Goal: Task Accomplishment & Management: Use online tool/utility

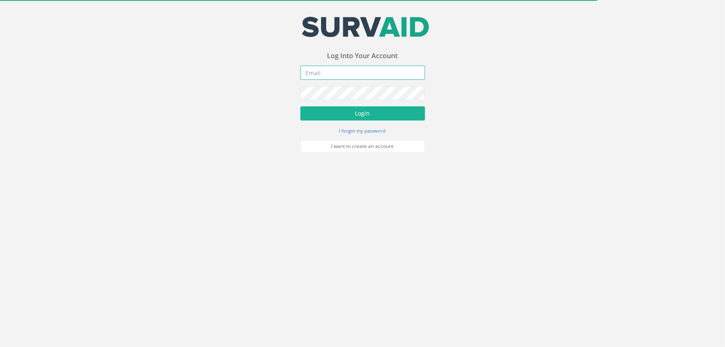
click at [323, 69] on input "email" at bounding box center [363, 73] width 125 height 14
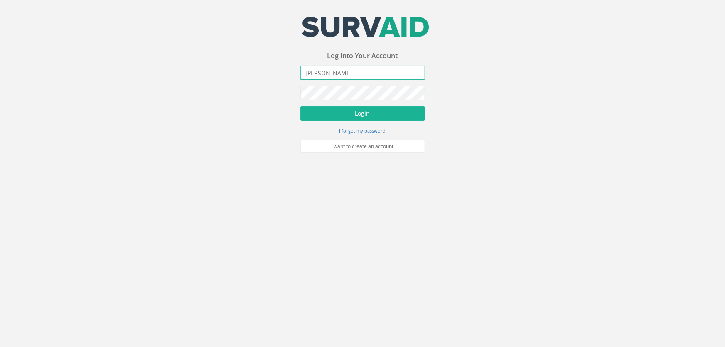
type input "J"
click at [301, 106] on button "Login" at bounding box center [363, 113] width 125 height 14
click at [324, 75] on input "josipa,[EMAIL_ADDRESS][DOMAIN_NAME]" at bounding box center [363, 73] width 125 height 14
type input "[PERSON_NAME][EMAIL_ADDRESS][DOMAIN_NAME]"
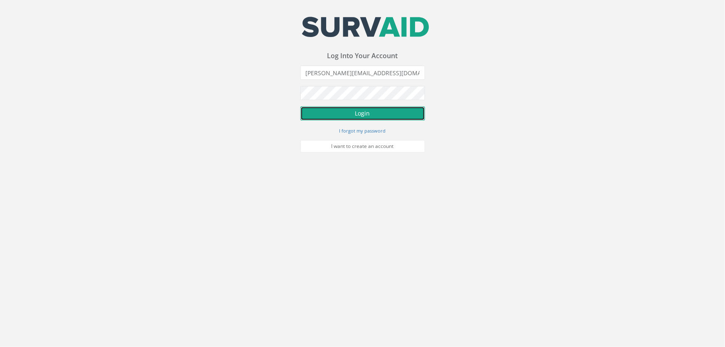
click at [356, 111] on button "Login" at bounding box center [363, 113] width 125 height 14
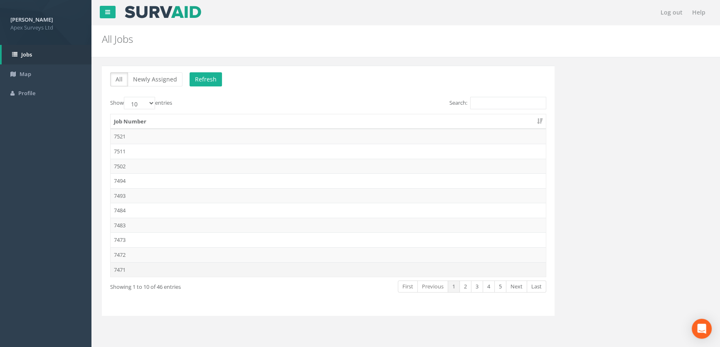
click at [130, 268] on td "7471" at bounding box center [328, 269] width 435 height 15
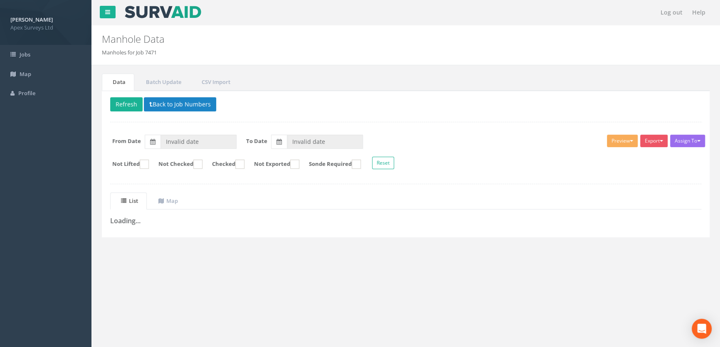
type input "[DATE]"
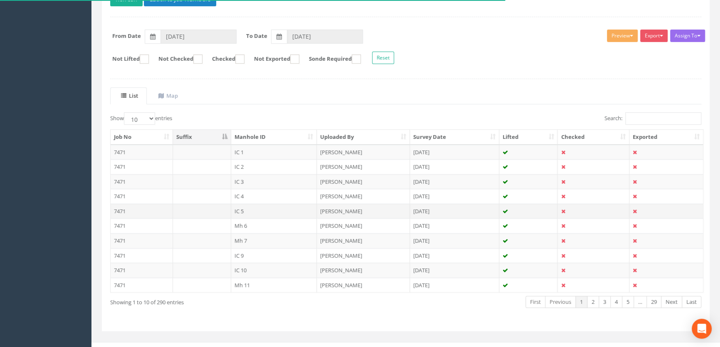
scroll to position [115, 0]
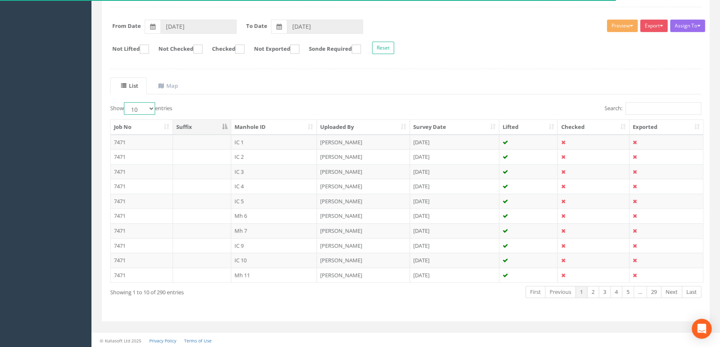
click at [151, 106] on select "10 25 50 100" at bounding box center [139, 108] width 31 height 12
select select "100"
click at [125, 102] on select "10 25 50 100" at bounding box center [139, 108] width 31 height 12
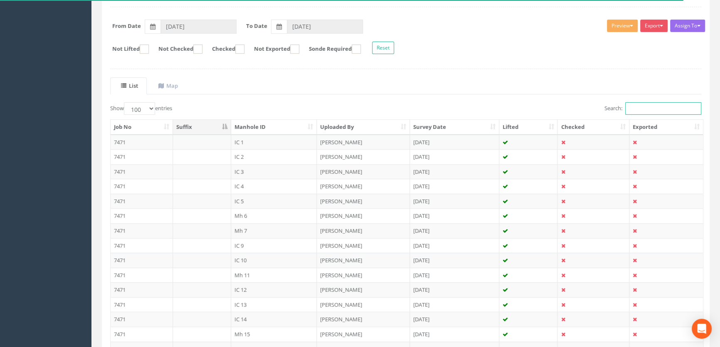
click at [649, 108] on input "Search:" at bounding box center [663, 108] width 76 height 12
click at [644, 109] on input "Search:" at bounding box center [663, 108] width 76 height 12
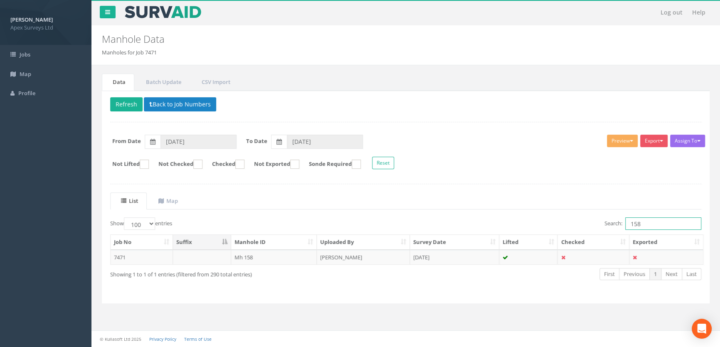
scroll to position [0, 0]
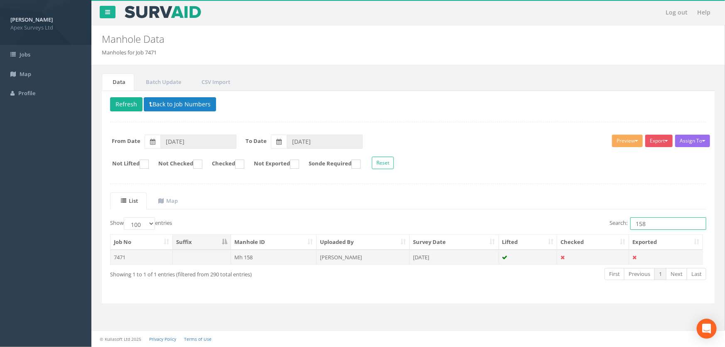
type input "158"
click at [255, 257] on td "Mh 158" at bounding box center [274, 257] width 86 height 15
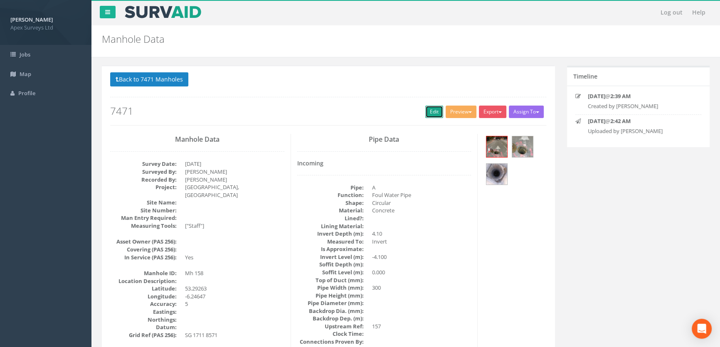
click at [433, 109] on link "Edit" at bounding box center [434, 112] width 18 height 12
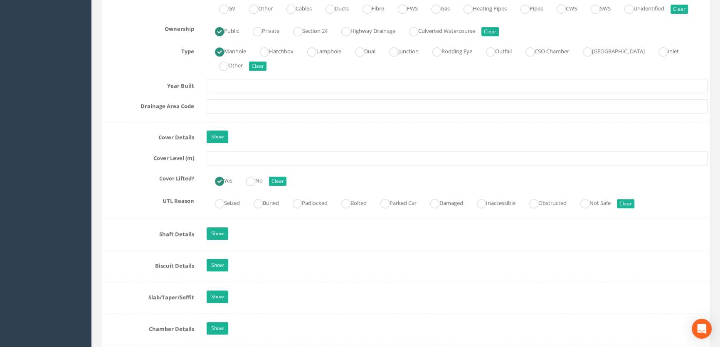
scroll to position [756, 0]
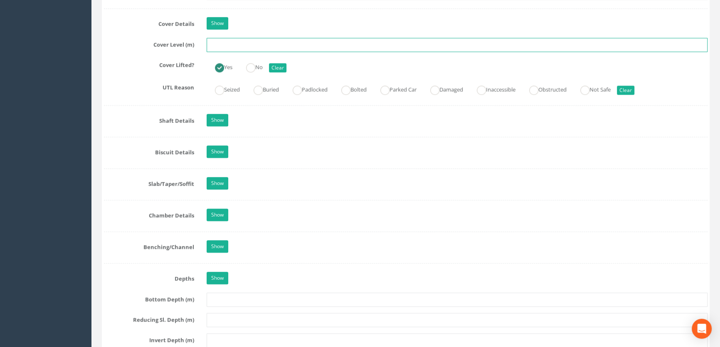
click at [230, 52] on input "text" at bounding box center [457, 45] width 501 height 14
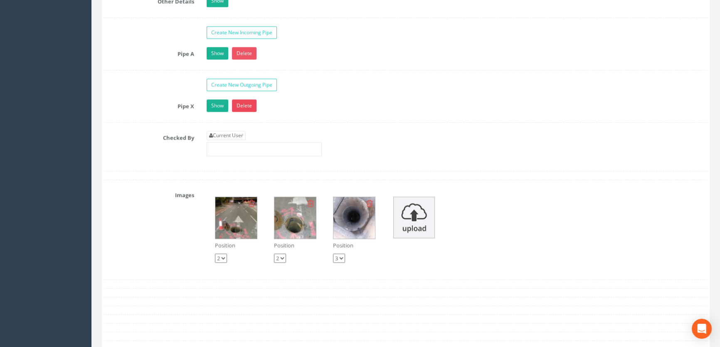
scroll to position [1360, 0]
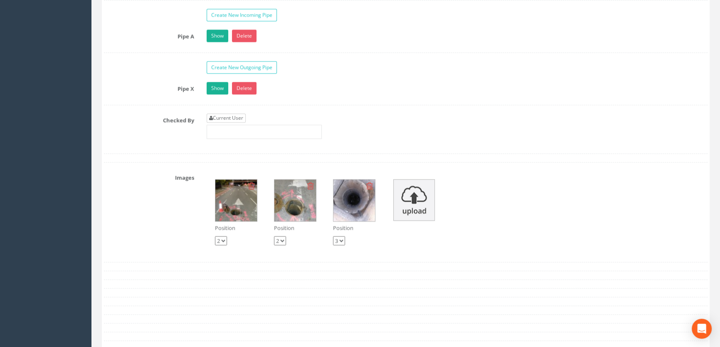
type input "44.98"
click at [233, 123] on link "Current User" at bounding box center [226, 117] width 39 height 9
type input "[PERSON_NAME]"
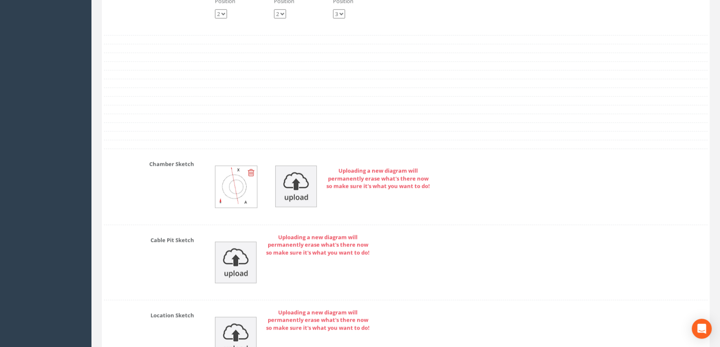
scroll to position [1841, 0]
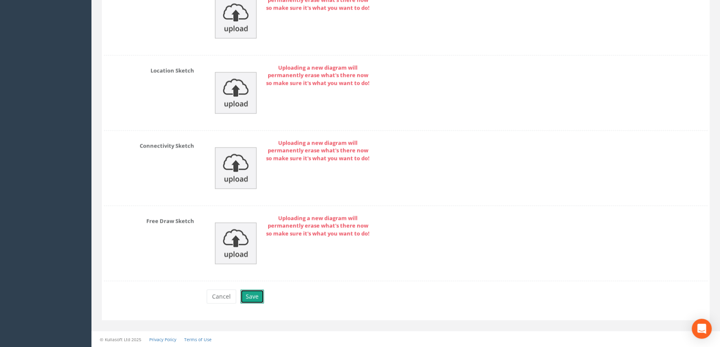
click at [250, 297] on button "Save" at bounding box center [252, 296] width 24 height 14
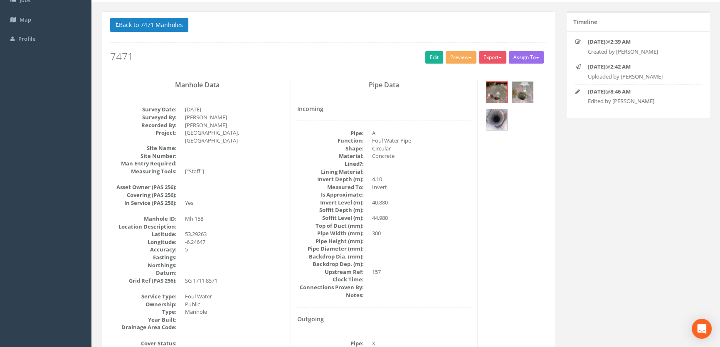
scroll to position [0, 0]
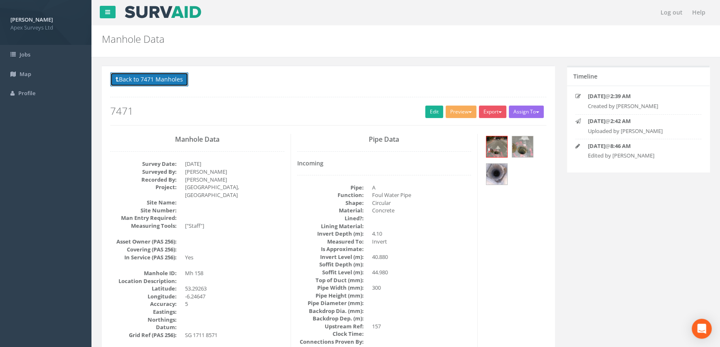
click at [133, 84] on button "Back to 7471 Manholes" at bounding box center [149, 79] width 78 height 14
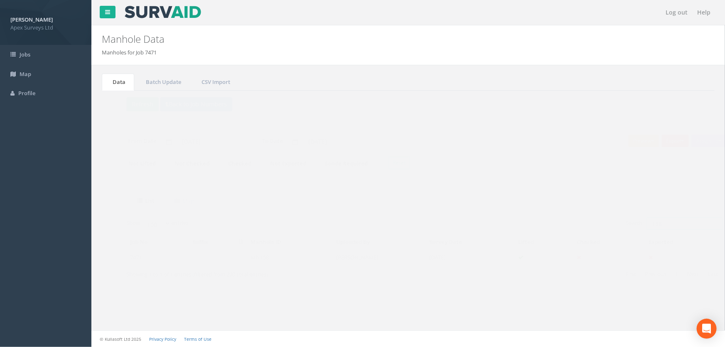
click at [651, 228] on input "158" at bounding box center [669, 223] width 76 height 12
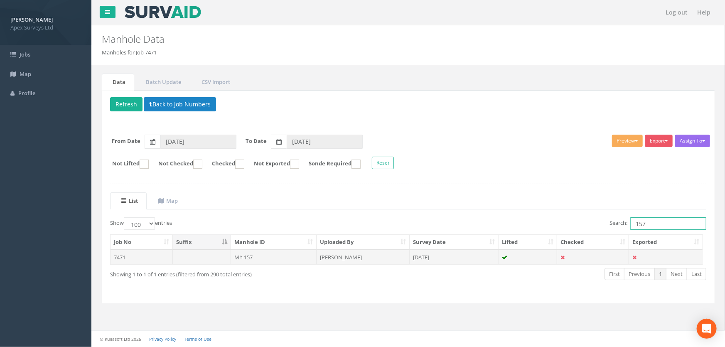
type input "157"
click at [250, 256] on td "Mh 157" at bounding box center [274, 257] width 86 height 15
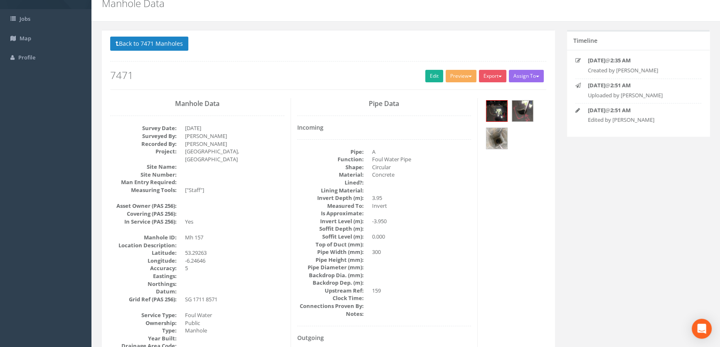
scroll to position [27, 0]
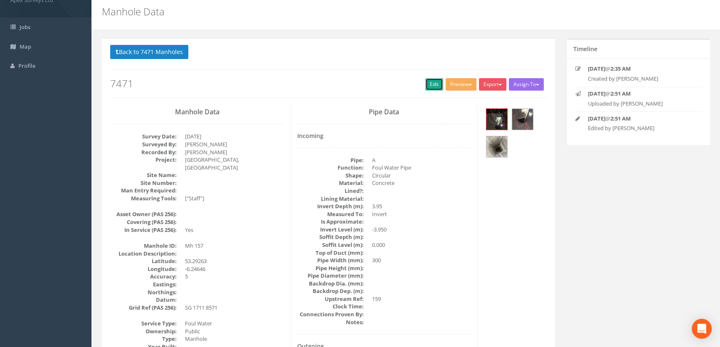
click at [428, 81] on link "Edit" at bounding box center [434, 84] width 18 height 12
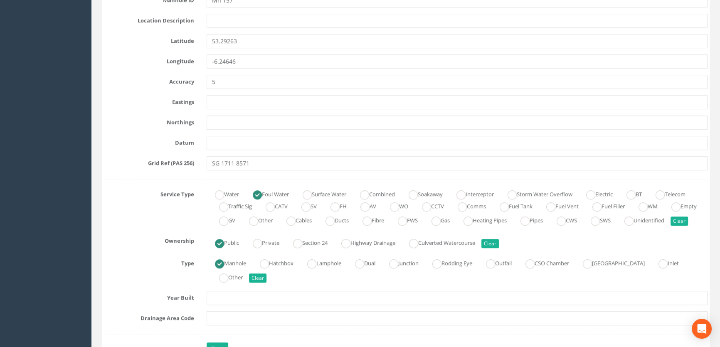
scroll to position [519, 0]
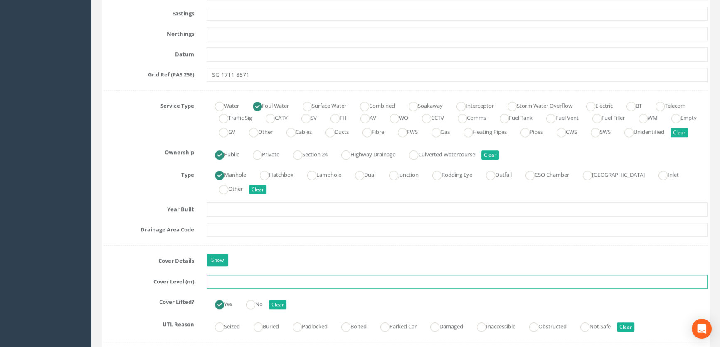
click at [210, 289] on input "text" at bounding box center [457, 282] width 501 height 14
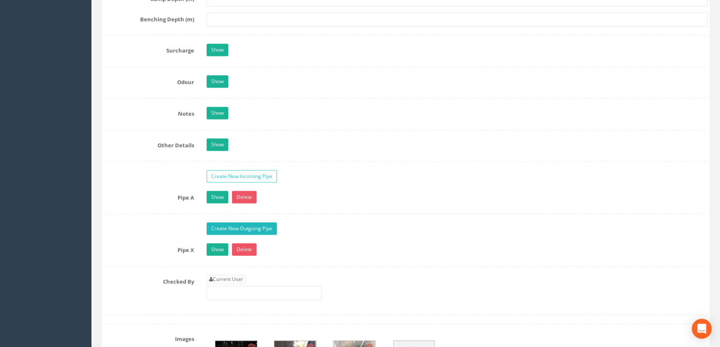
scroll to position [1350, 0]
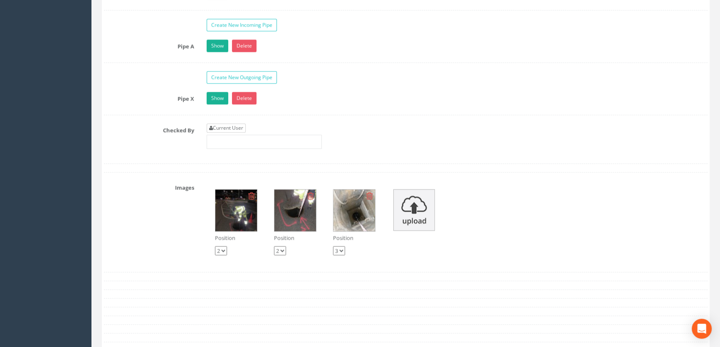
type input "44.91"
click at [227, 133] on link "Current User" at bounding box center [226, 127] width 39 height 9
type input "[PERSON_NAME]"
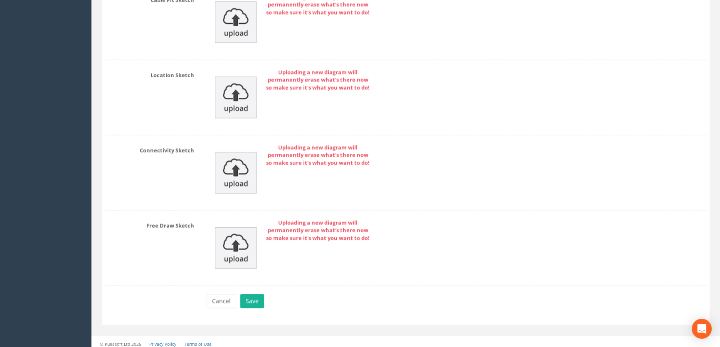
scroll to position [1841, 0]
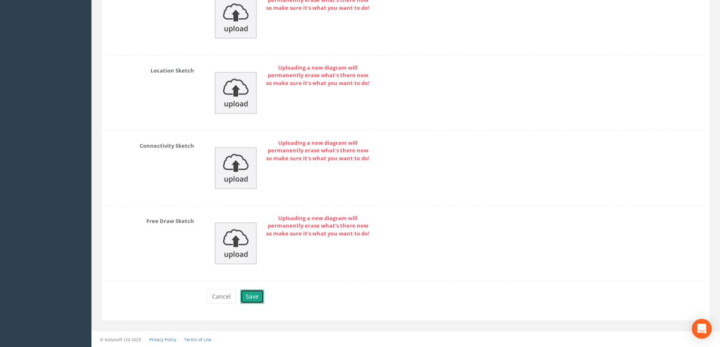
click at [247, 293] on button "Save" at bounding box center [252, 296] width 24 height 14
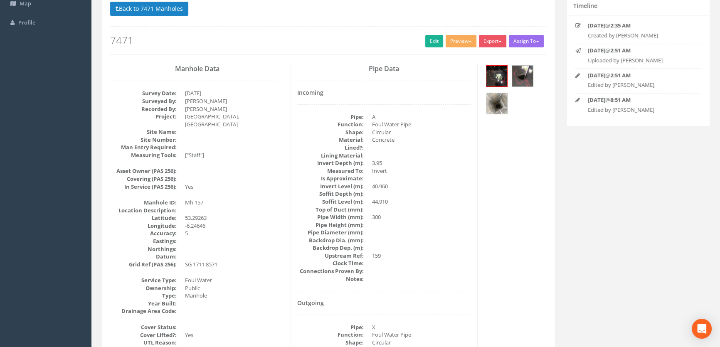
scroll to position [0, 0]
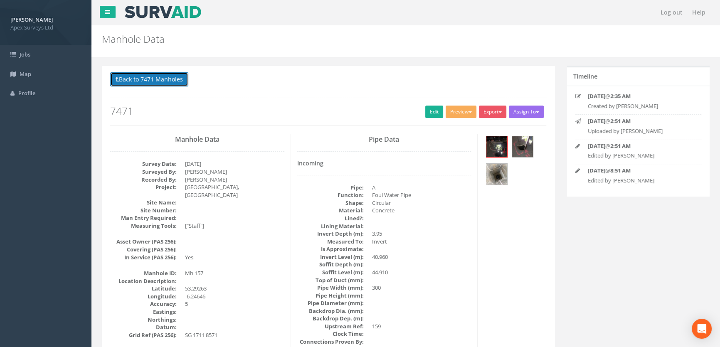
click at [141, 81] on button "Back to 7471 Manholes" at bounding box center [149, 79] width 78 height 14
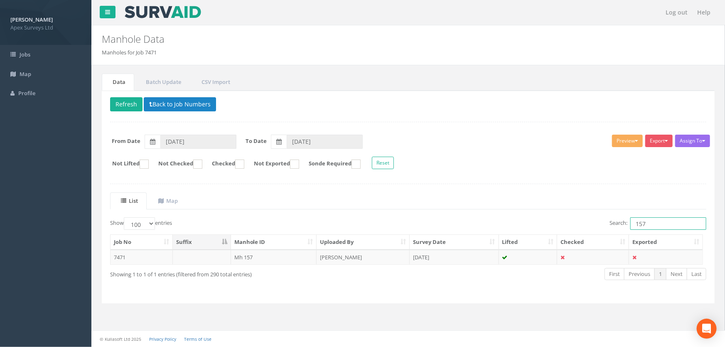
click at [653, 220] on input "157" at bounding box center [669, 223] width 76 height 12
type input "159"
click at [255, 258] on td "Mh 159" at bounding box center [274, 257] width 86 height 15
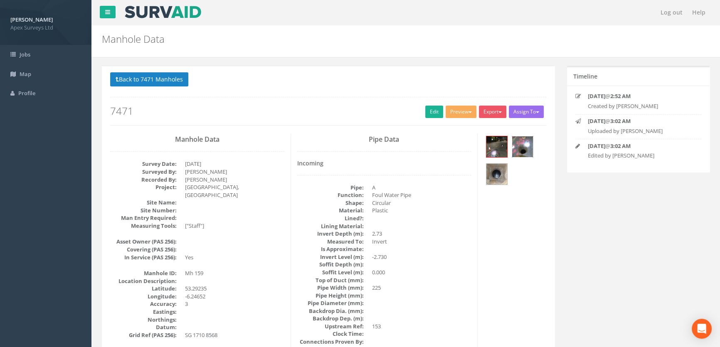
click at [521, 151] on img at bounding box center [522, 146] width 21 height 21
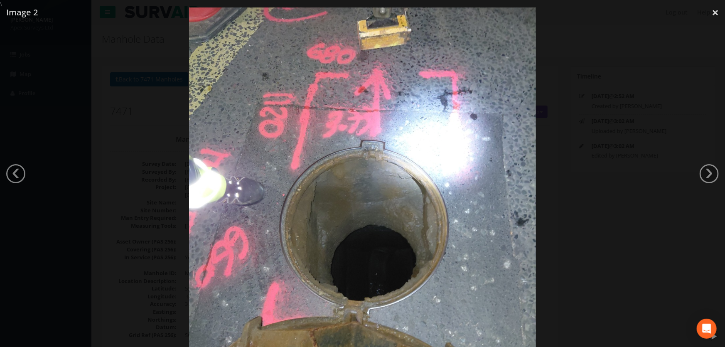
click at [101, 190] on div at bounding box center [362, 181] width 725 height 347
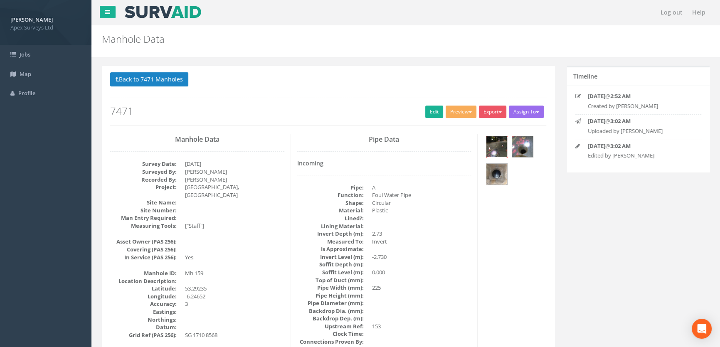
click at [499, 143] on img at bounding box center [496, 146] width 21 height 21
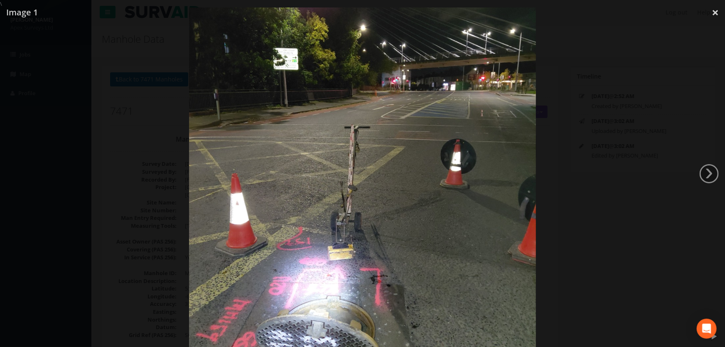
click at [124, 182] on div at bounding box center [362, 181] width 725 height 347
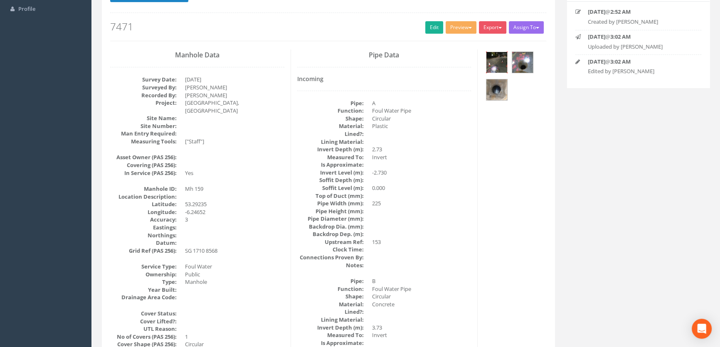
scroll to position [65, 0]
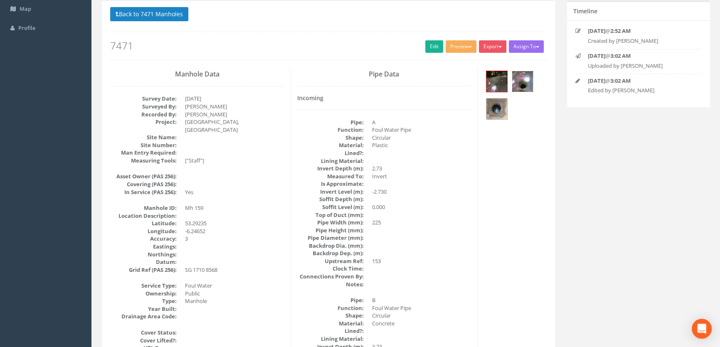
click at [522, 83] on img at bounding box center [522, 81] width 21 height 21
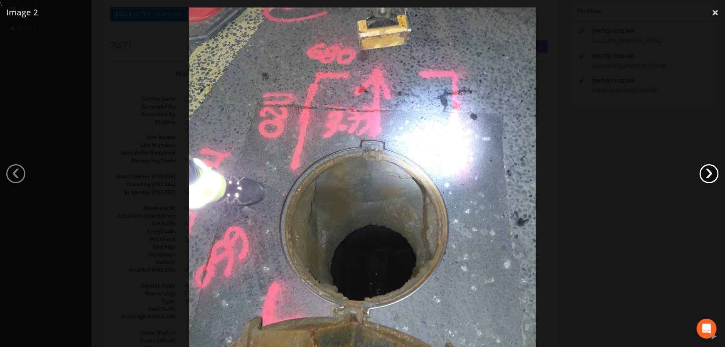
click at [707, 168] on link "›" at bounding box center [709, 173] width 19 height 19
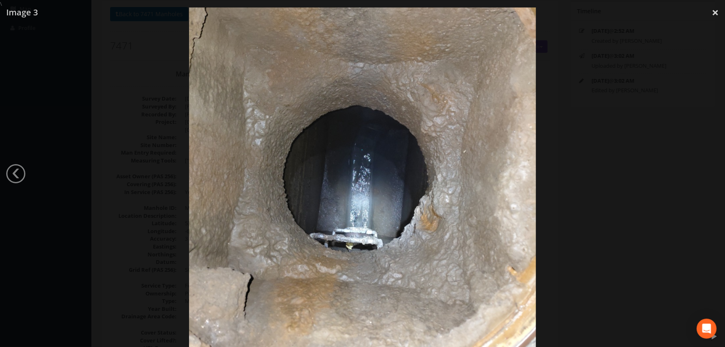
click at [706, 169] on div at bounding box center [362, 181] width 725 height 347
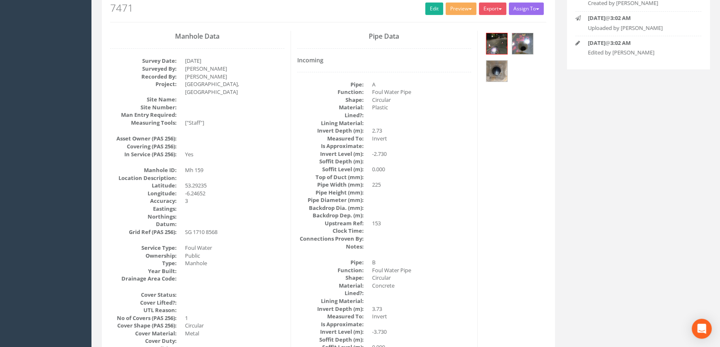
scroll to position [0, 0]
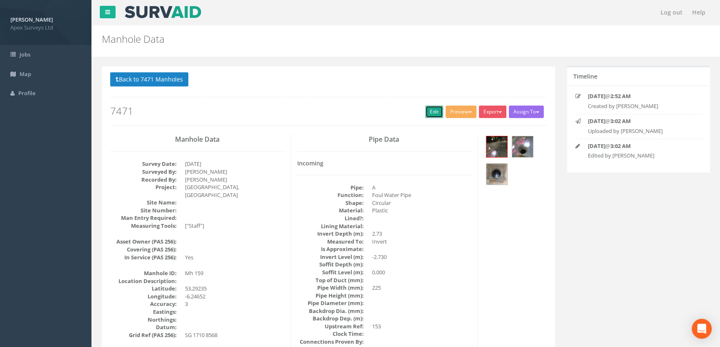
click at [429, 106] on link "Edit" at bounding box center [434, 112] width 18 height 12
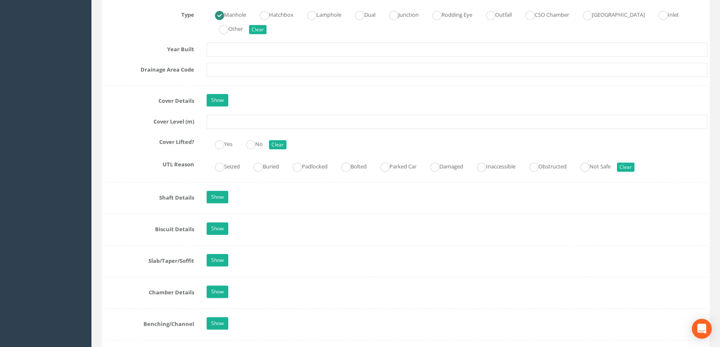
scroll to position [680, 0]
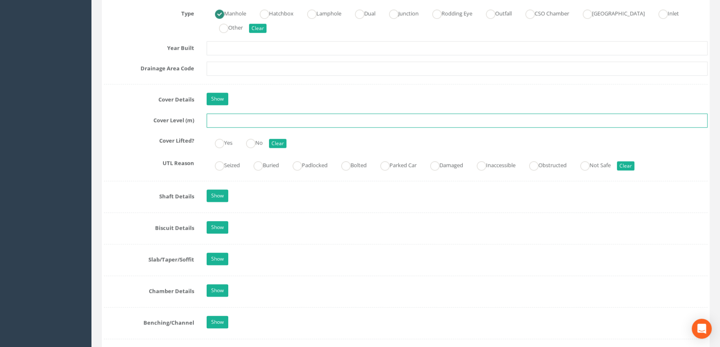
click at [233, 128] on input "text" at bounding box center [457, 120] width 501 height 14
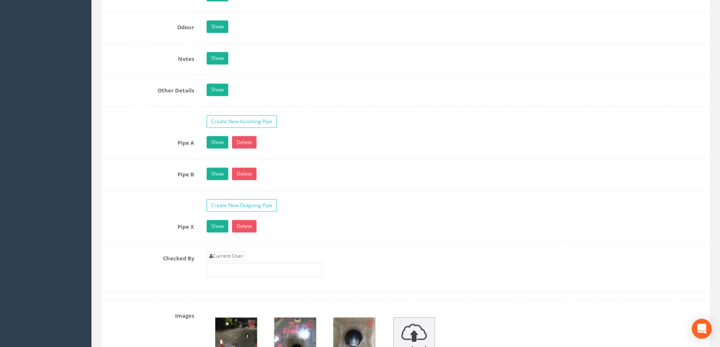
scroll to position [1322, 0]
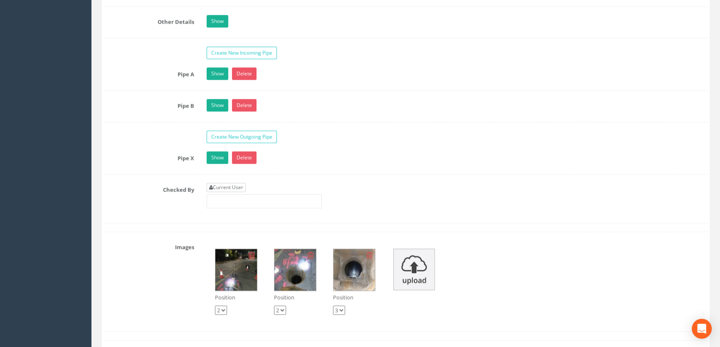
type input "44.73"
click at [229, 192] on link "Current User" at bounding box center [226, 187] width 39 height 9
type input "[PERSON_NAME]"
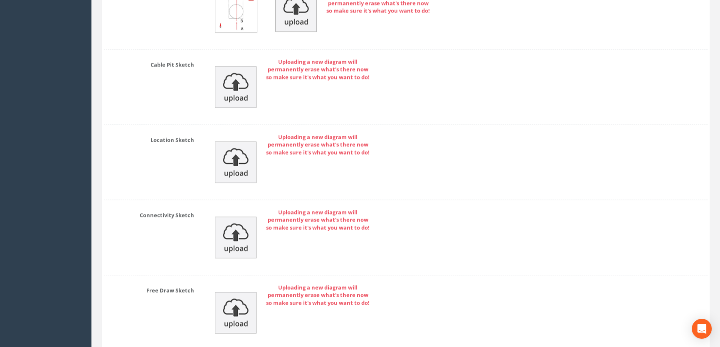
scroll to position [1872, 0]
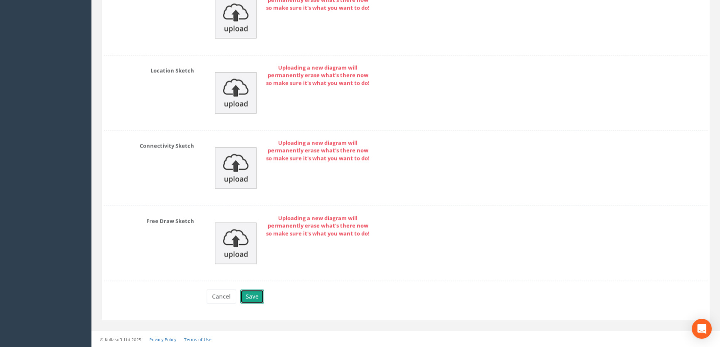
click at [254, 295] on button "Save" at bounding box center [252, 296] width 24 height 14
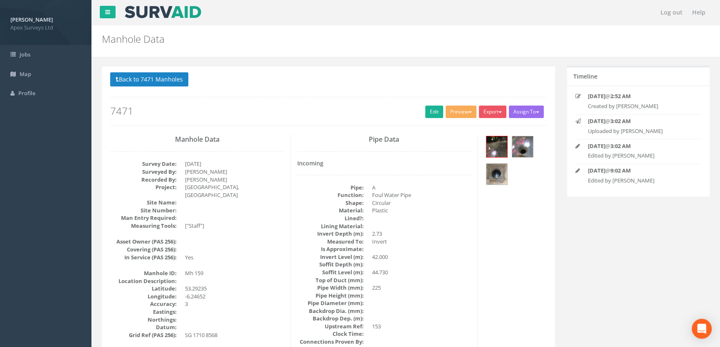
scroll to position [0, 0]
click at [164, 81] on button "Back to 7471 Manholes" at bounding box center [149, 79] width 78 height 14
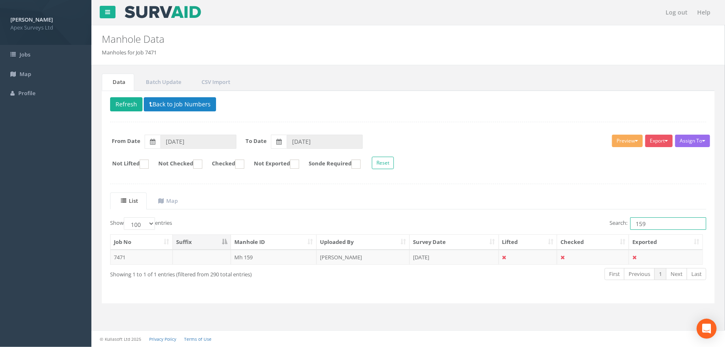
click at [656, 224] on input "159" at bounding box center [669, 223] width 76 height 12
type input "153"
click at [249, 257] on td "Mh 153" at bounding box center [274, 257] width 86 height 15
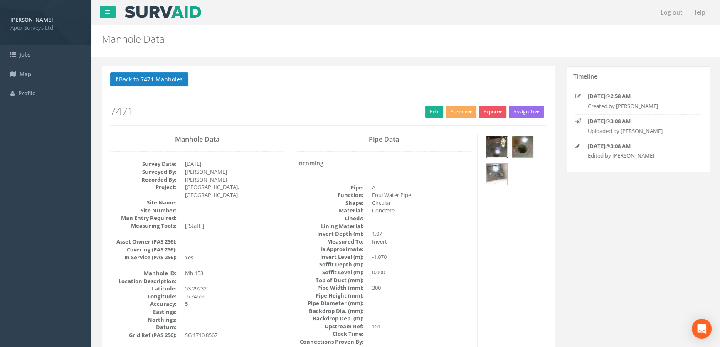
click at [501, 140] on img at bounding box center [496, 146] width 21 height 21
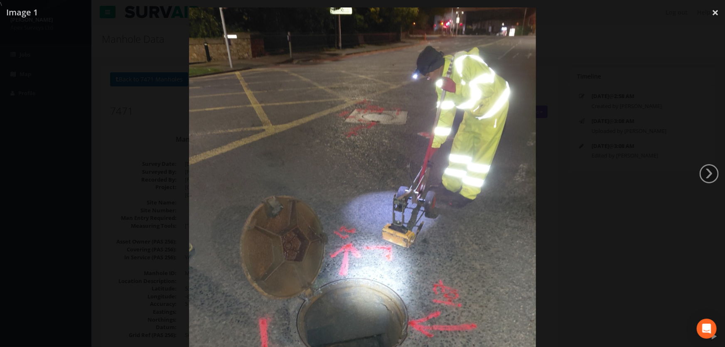
drag, startPoint x: 125, startPoint y: 140, endPoint x: 123, endPoint y: 149, distance: 8.8
click at [125, 148] on div at bounding box center [362, 189] width 725 height 347
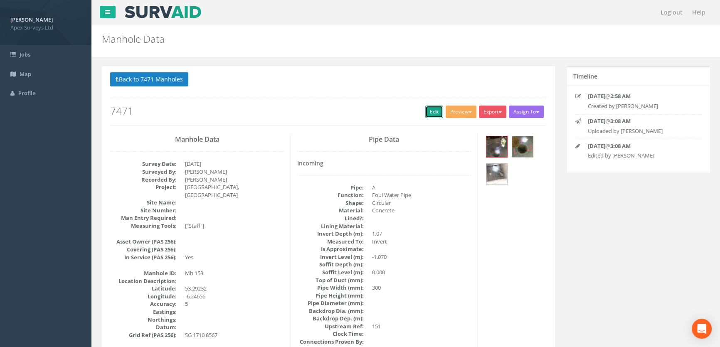
click at [425, 111] on link "Edit" at bounding box center [434, 112] width 18 height 12
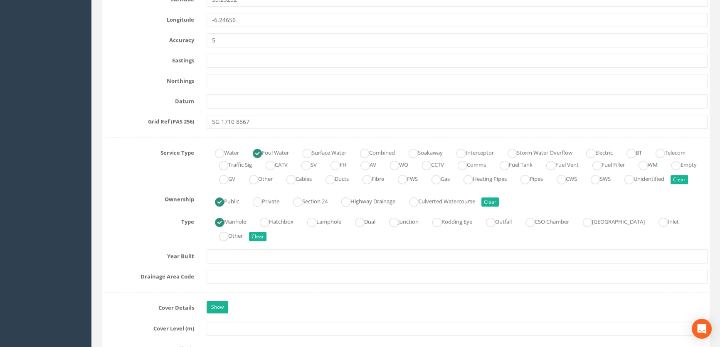
scroll to position [567, 0]
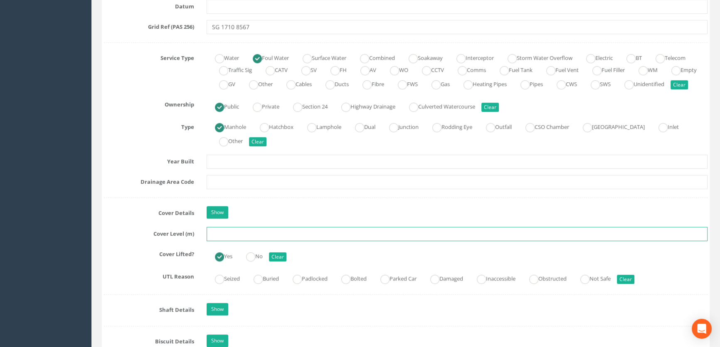
click at [212, 241] on input "text" at bounding box center [457, 234] width 501 height 14
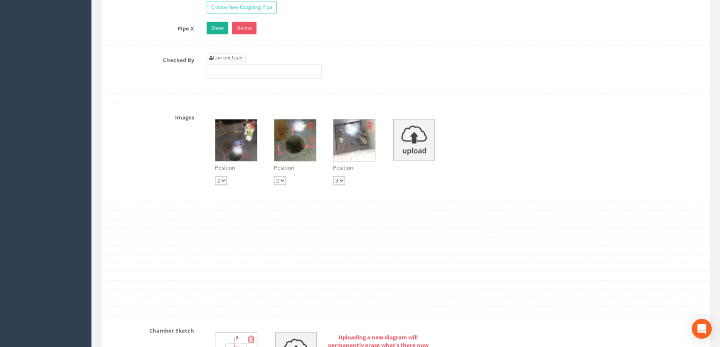
scroll to position [1322, 0]
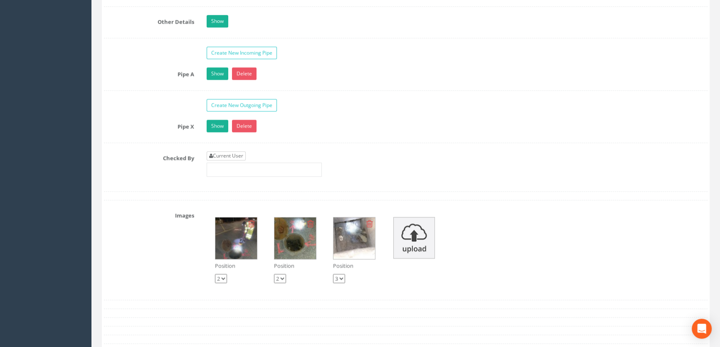
type input "44.64"
click at [227, 160] on link "Current User" at bounding box center [226, 155] width 39 height 9
type input "[PERSON_NAME]"
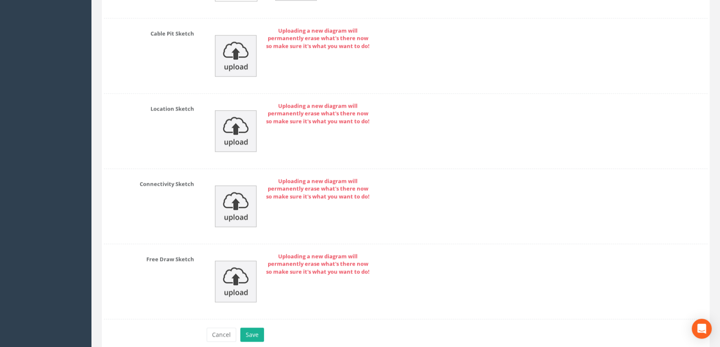
scroll to position [1841, 0]
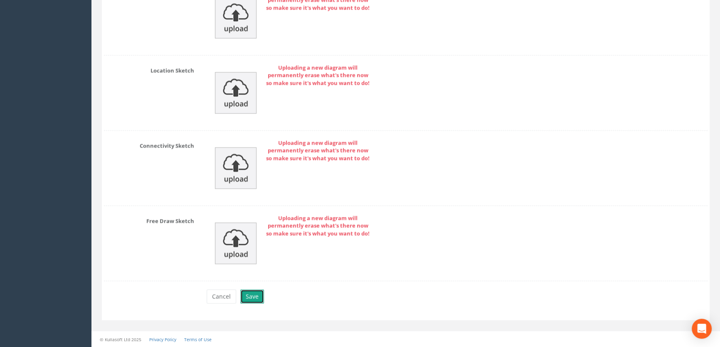
click at [256, 298] on button "Save" at bounding box center [252, 296] width 24 height 14
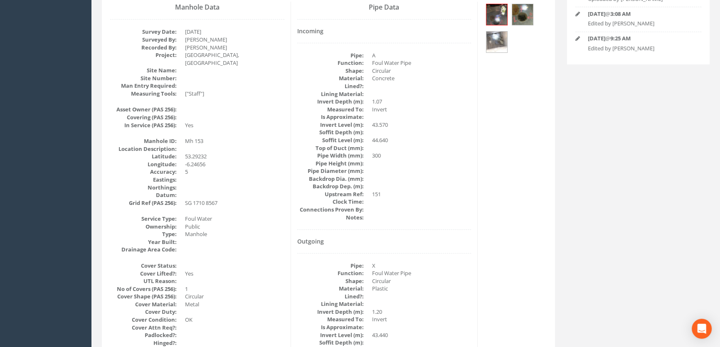
scroll to position [0, 0]
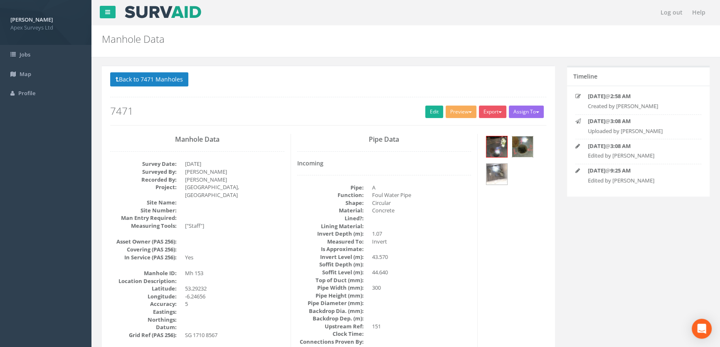
click at [525, 145] on img at bounding box center [522, 146] width 21 height 21
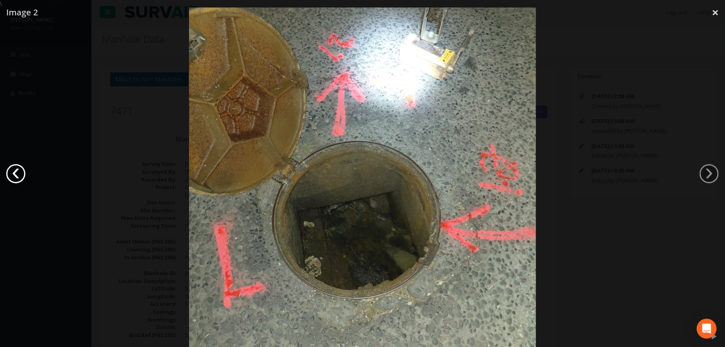
click at [17, 170] on link "‹" at bounding box center [15, 173] width 19 height 19
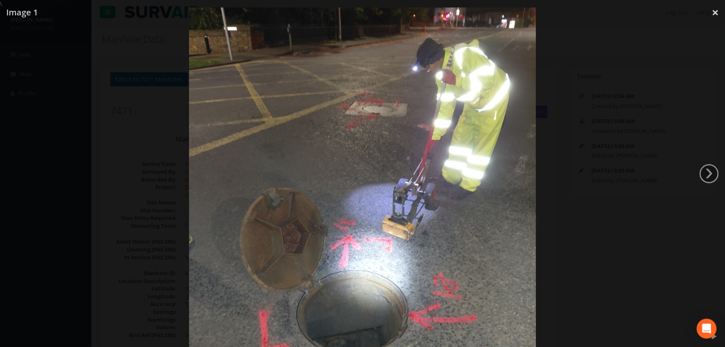
click at [17, 171] on div at bounding box center [362, 181] width 725 height 347
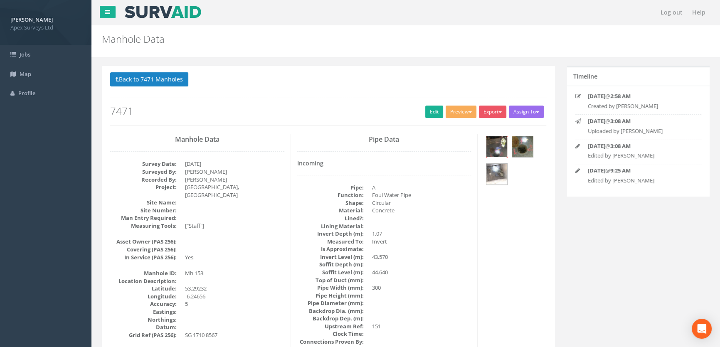
click at [495, 145] on img at bounding box center [496, 146] width 21 height 21
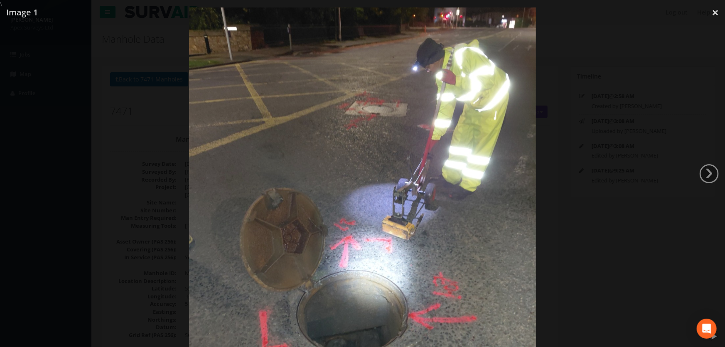
click at [56, 183] on div at bounding box center [362, 181] width 725 height 347
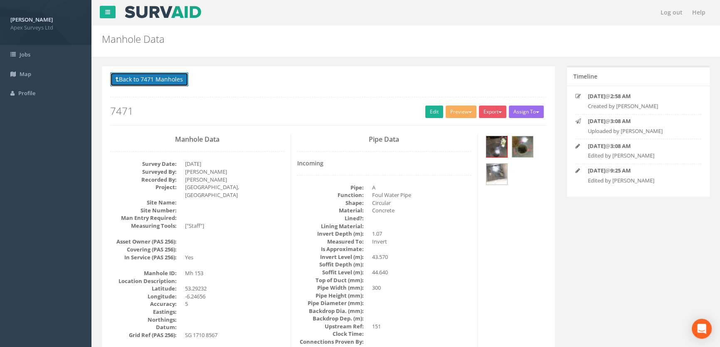
click at [159, 74] on button "Back to 7471 Manholes" at bounding box center [149, 79] width 78 height 14
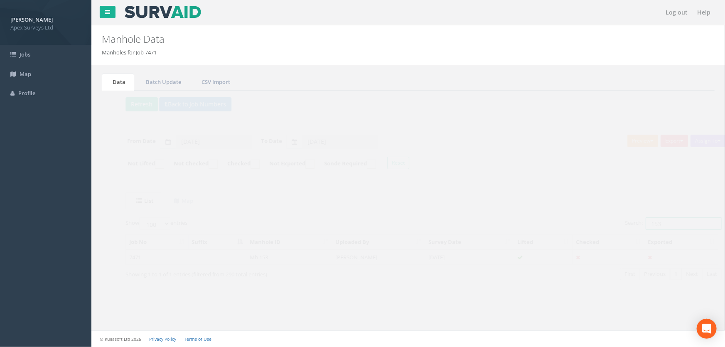
click at [650, 223] on input "153" at bounding box center [669, 223] width 76 height 12
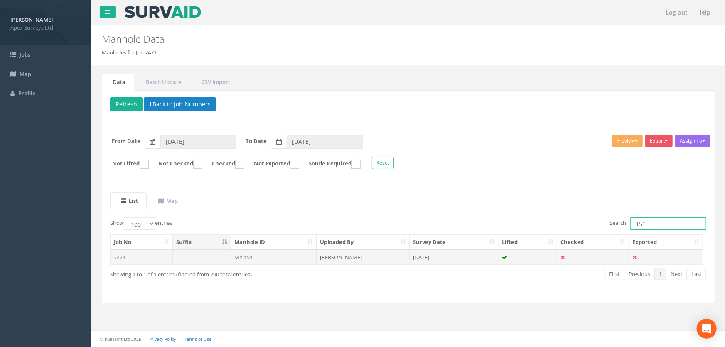
type input "151"
click at [248, 259] on td "Mh 151" at bounding box center [274, 257] width 86 height 15
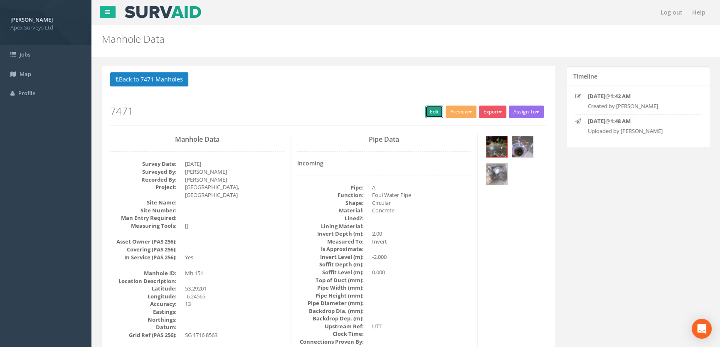
click at [432, 106] on link "Edit" at bounding box center [434, 112] width 18 height 12
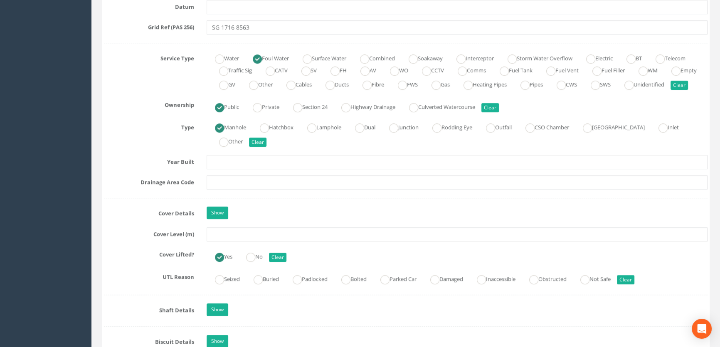
scroll to position [567, 0]
click at [242, 241] on input "text" at bounding box center [457, 234] width 501 height 14
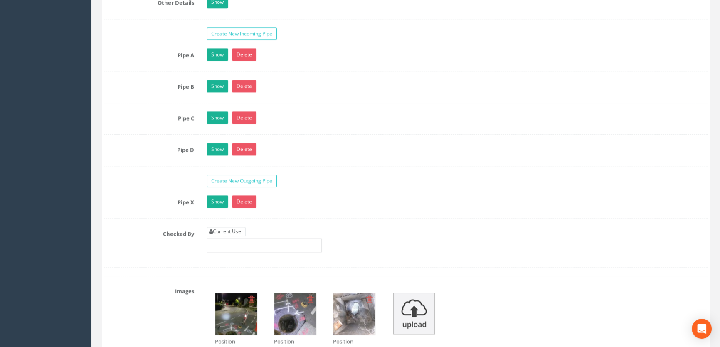
scroll to position [1398, 0]
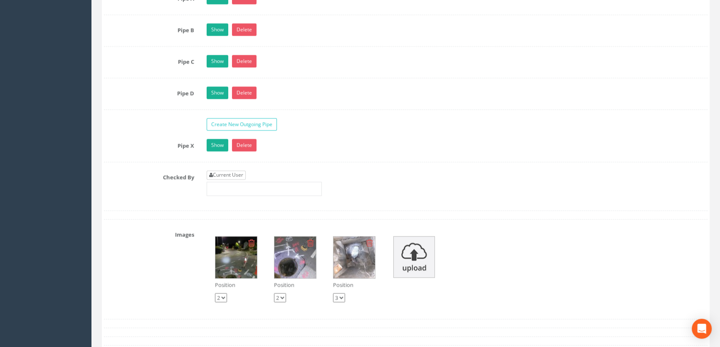
type input "46.90"
click at [237, 180] on link "Current User" at bounding box center [226, 174] width 39 height 9
type input "[PERSON_NAME]"
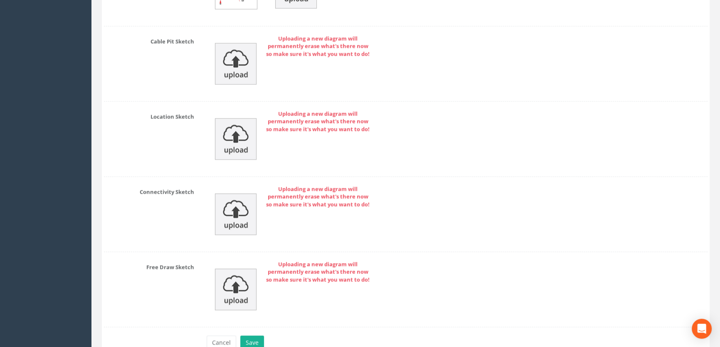
scroll to position [1935, 0]
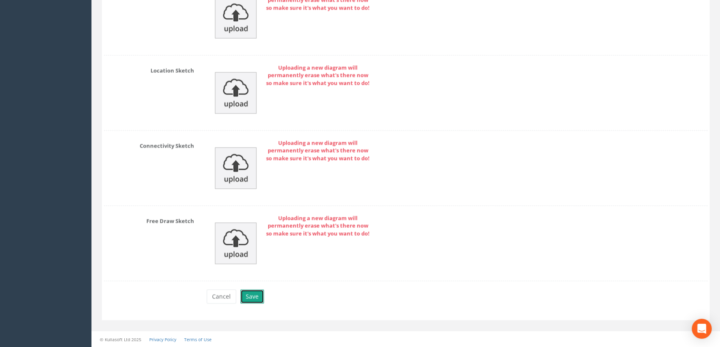
click at [256, 299] on button "Save" at bounding box center [252, 296] width 24 height 14
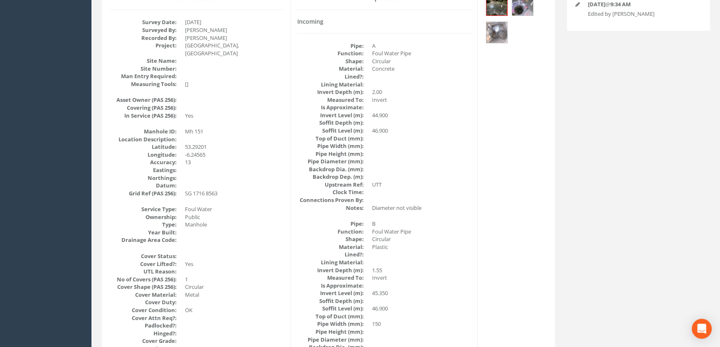
scroll to position [141, 0]
click at [492, 34] on img at bounding box center [496, 33] width 21 height 21
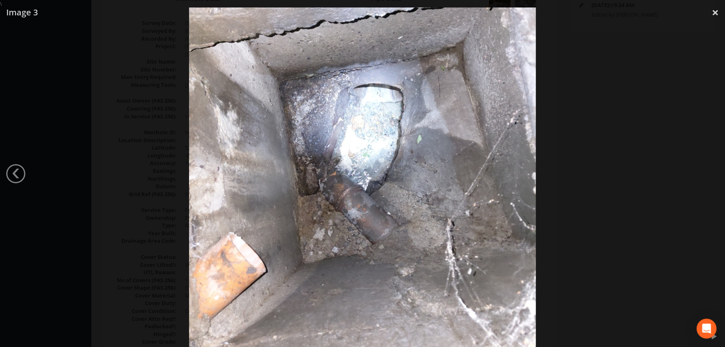
click at [592, 134] on div at bounding box center [362, 181] width 725 height 347
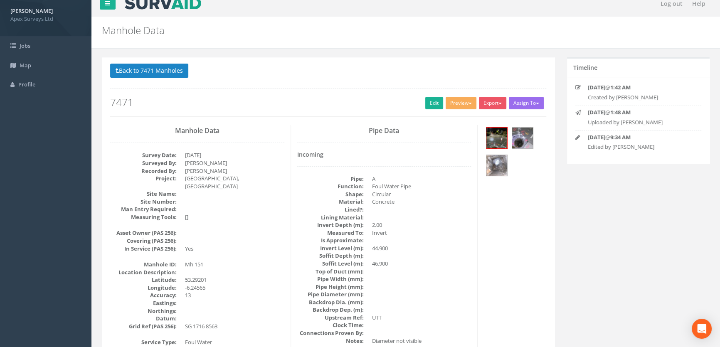
scroll to position [0, 0]
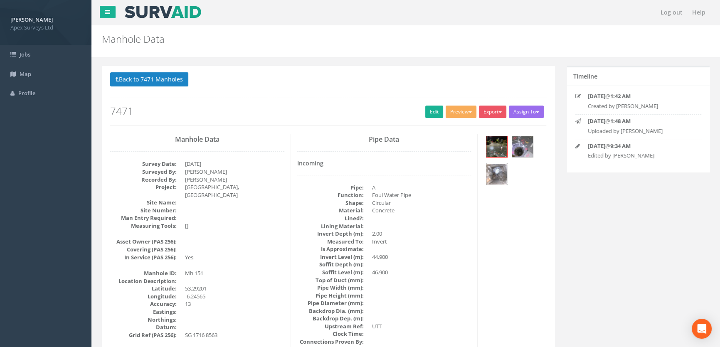
click at [496, 169] on img at bounding box center [496, 174] width 21 height 21
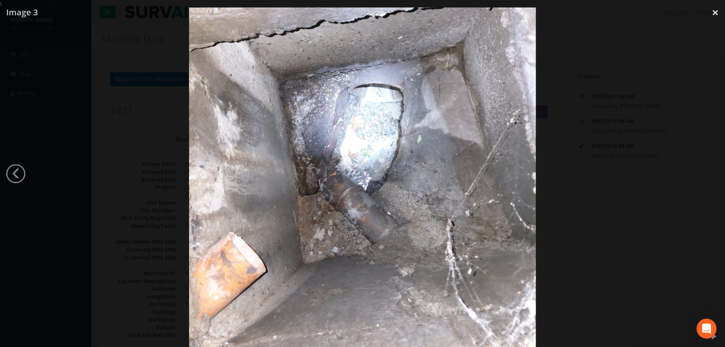
click at [594, 170] on div at bounding box center [362, 181] width 725 height 347
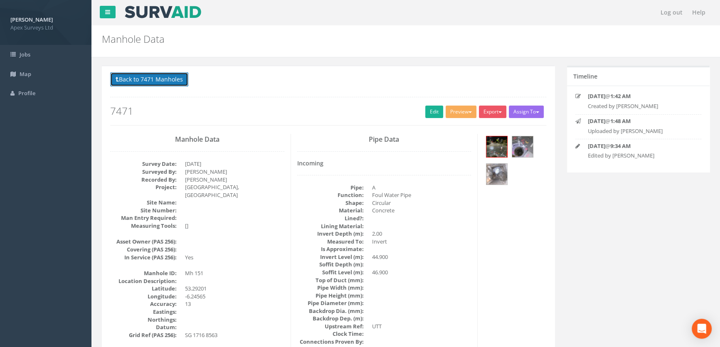
click at [155, 80] on button "Back to 7471 Manholes" at bounding box center [149, 79] width 78 height 14
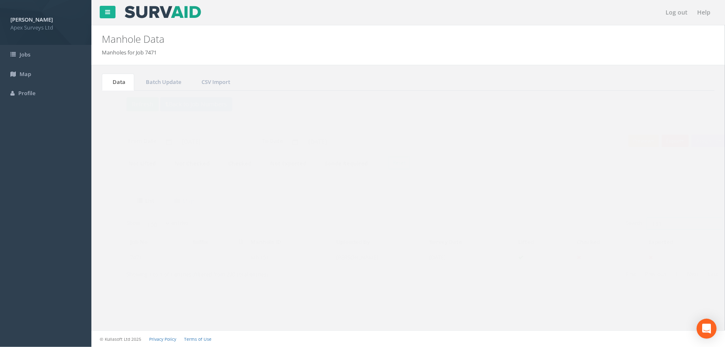
drag, startPoint x: 672, startPoint y: 227, endPoint x: 530, endPoint y: 241, distance: 142.4
click at [531, 241] on div "Show 10 25 50 100 entries Search: 151 Job No Suffix Manhole ID Uploaded By Surv…" at bounding box center [408, 256] width 596 height 78
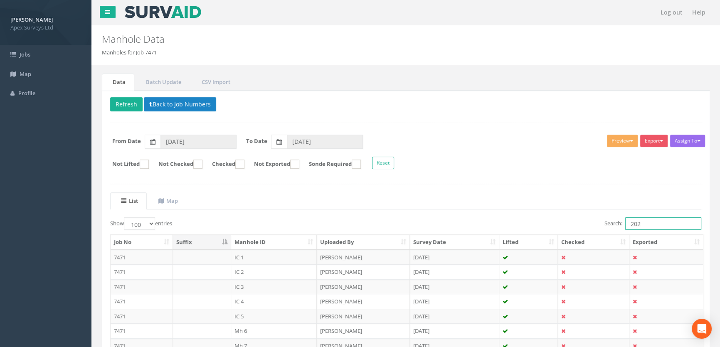
click at [653, 224] on input "202" at bounding box center [663, 223] width 76 height 12
click at [627, 222] on input "202" at bounding box center [663, 223] width 76 height 12
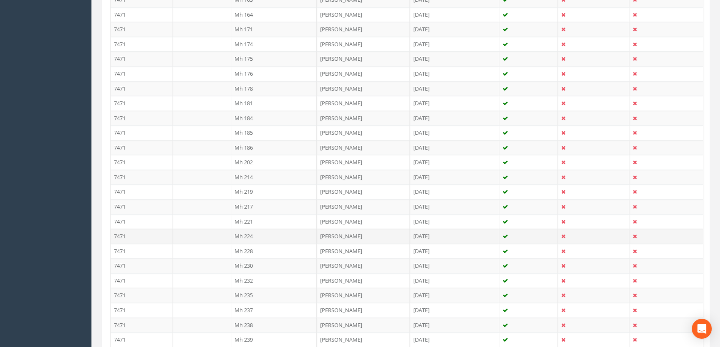
scroll to position [1322, 0]
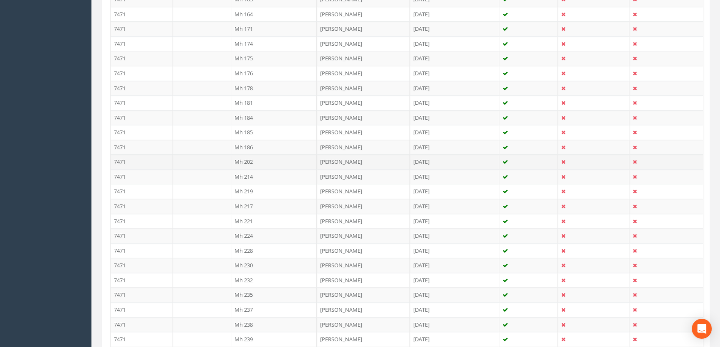
type input "MH 202"
click at [251, 154] on td "Mh 202" at bounding box center [274, 161] width 86 height 15
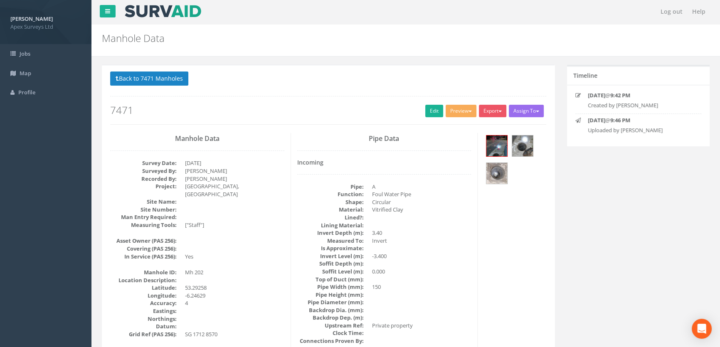
scroll to position [0, 0]
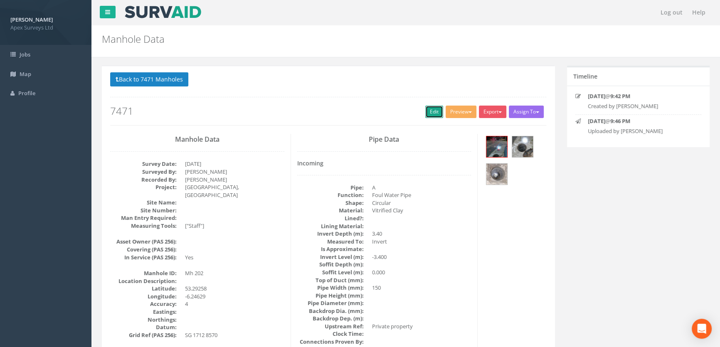
click at [425, 115] on link "Edit" at bounding box center [434, 112] width 18 height 12
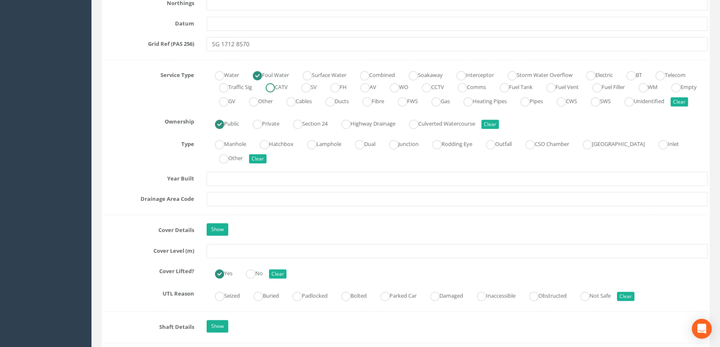
scroll to position [567, 0]
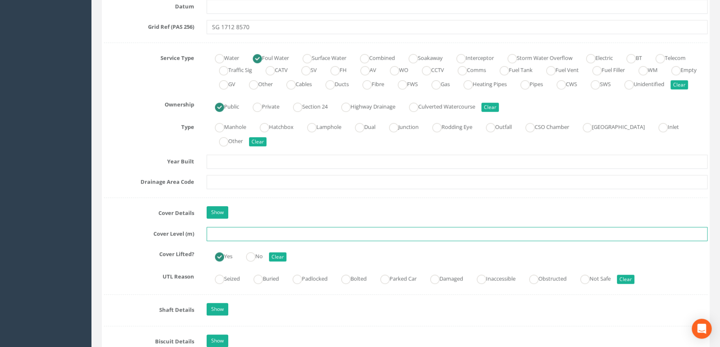
click at [221, 241] on input "text" at bounding box center [457, 234] width 501 height 14
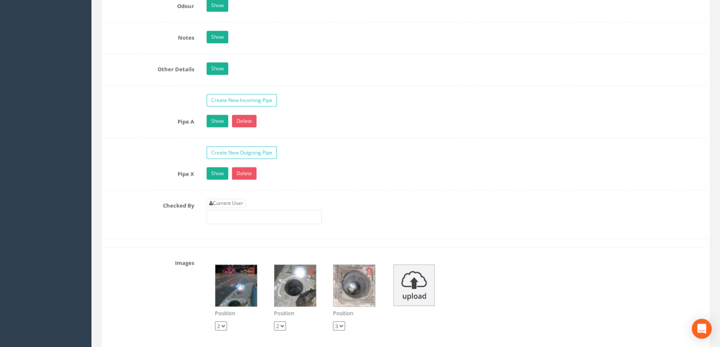
scroll to position [1284, 0]
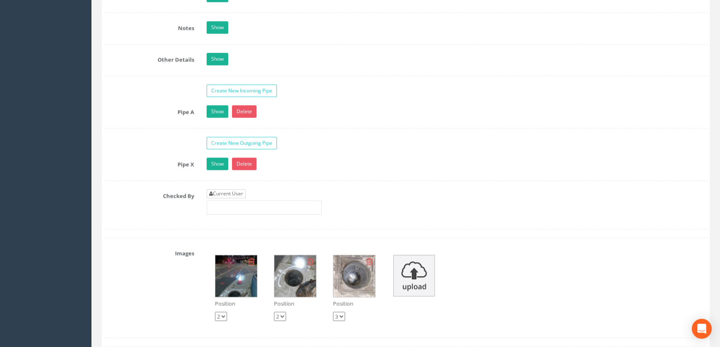
type input "45.04"
click at [228, 198] on link "Current User" at bounding box center [226, 193] width 39 height 9
type input "[PERSON_NAME]"
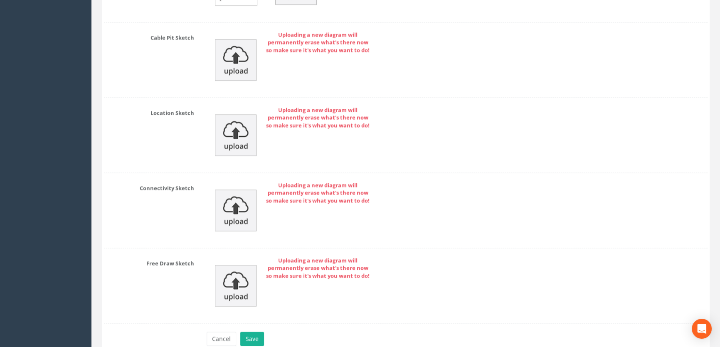
scroll to position [1841, 0]
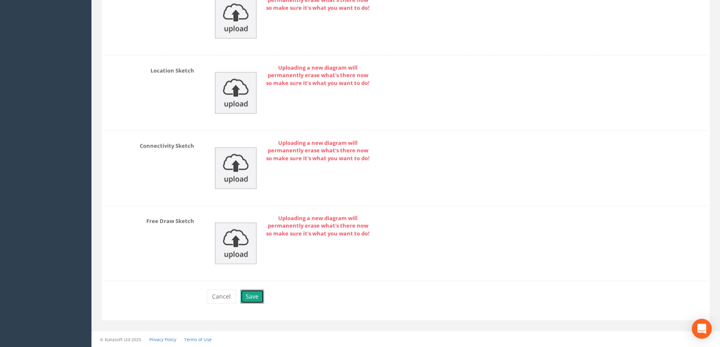
click at [254, 293] on button "Save" at bounding box center [252, 296] width 24 height 14
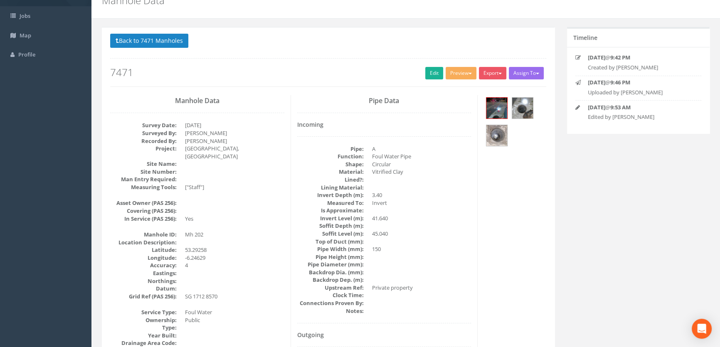
scroll to position [0, 0]
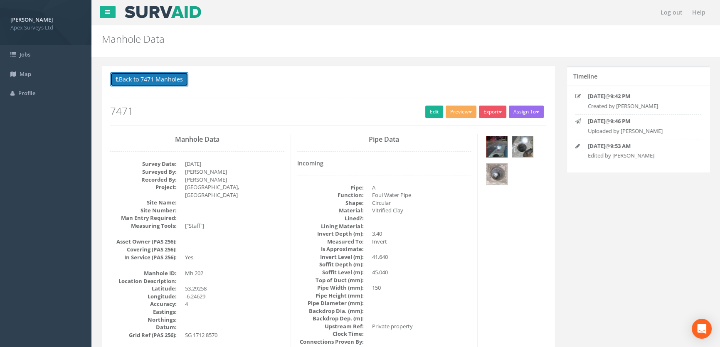
click at [164, 75] on button "Back to 7471 Manholes" at bounding box center [149, 79] width 78 height 14
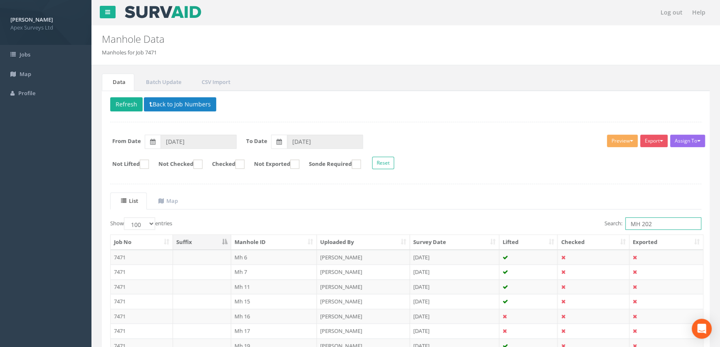
drag, startPoint x: 656, startPoint y: 223, endPoint x: 583, endPoint y: 230, distance: 73.5
click at [583, 230] on div "Search: MH 202" at bounding box center [556, 224] width 289 height 15
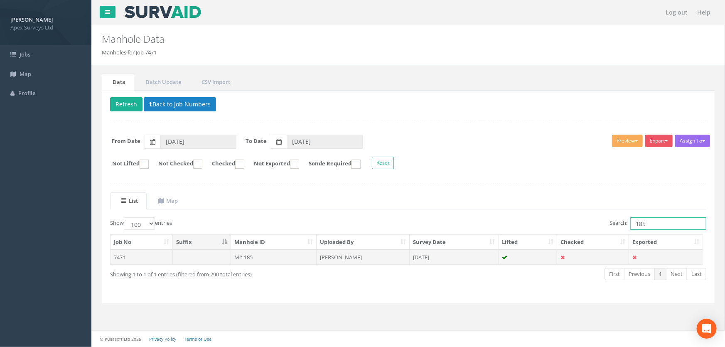
type input "185"
click at [256, 252] on td "Mh 185" at bounding box center [274, 257] width 86 height 15
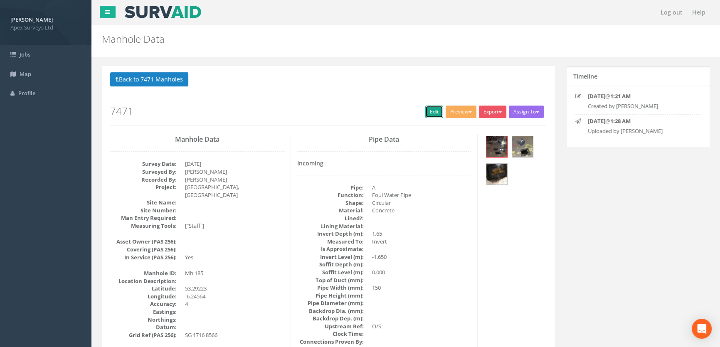
click at [435, 108] on link "Edit" at bounding box center [434, 112] width 18 height 12
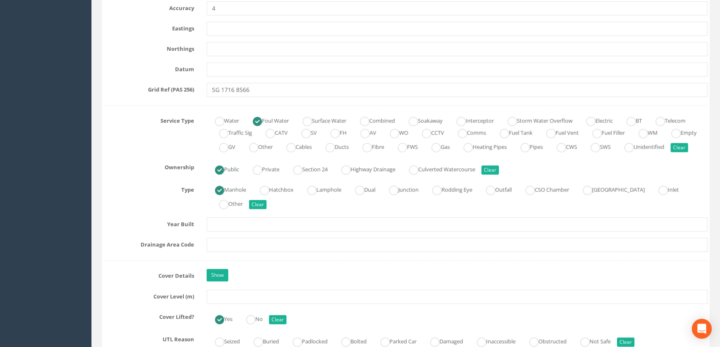
scroll to position [529, 0]
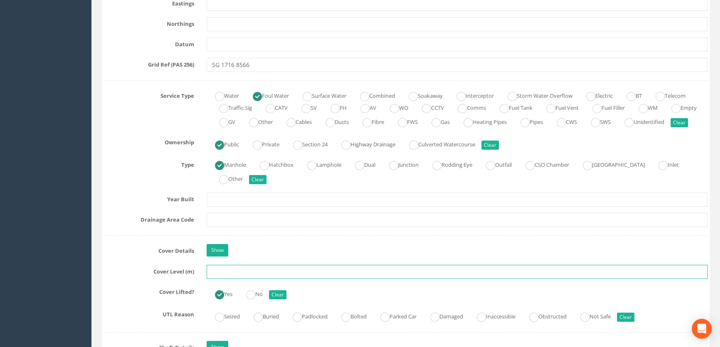
click at [224, 279] on input "text" at bounding box center [457, 272] width 501 height 14
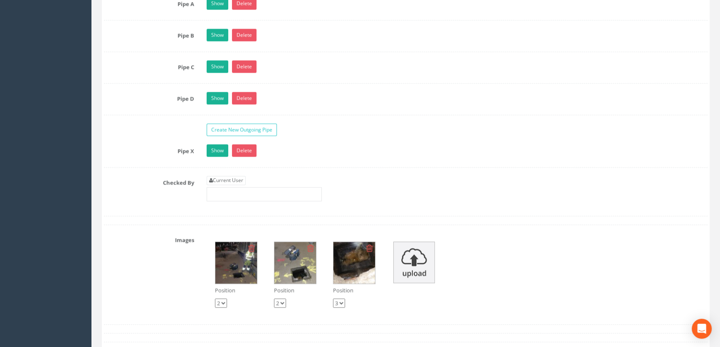
scroll to position [1398, 0]
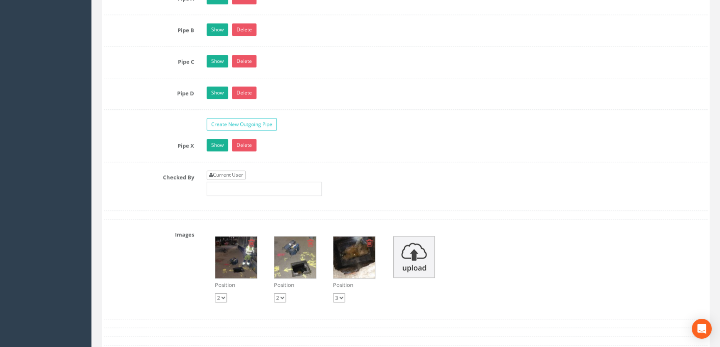
type input "46.54"
click at [217, 180] on link "Current User" at bounding box center [226, 174] width 39 height 9
type input "[PERSON_NAME]"
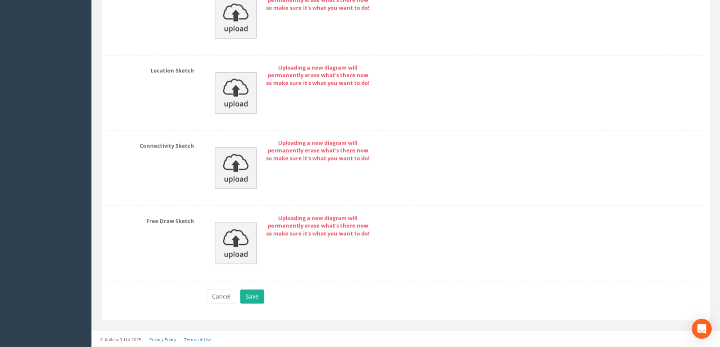
scroll to position [1935, 0]
click at [246, 294] on button "Save" at bounding box center [252, 296] width 24 height 14
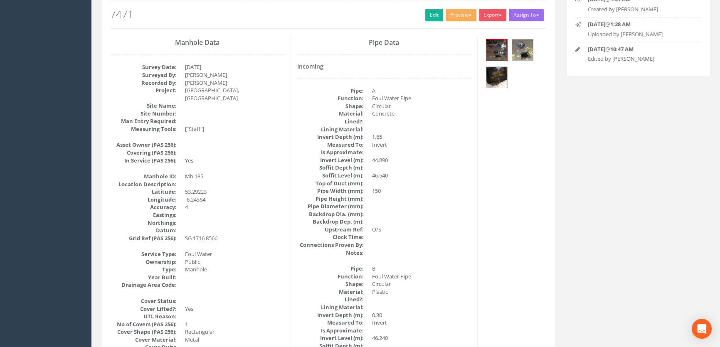
scroll to position [0, 0]
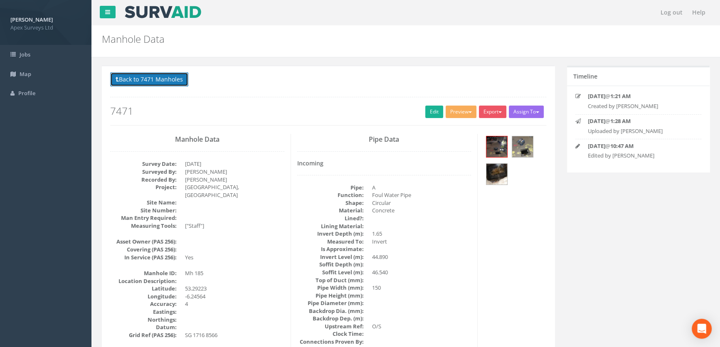
click at [153, 76] on button "Back to 7471 Manholes" at bounding box center [149, 79] width 78 height 14
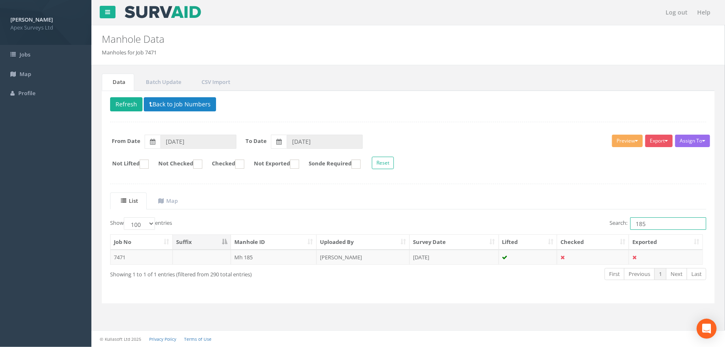
click at [646, 224] on input "185" at bounding box center [669, 223] width 76 height 12
type input "186"
click at [242, 255] on td "Mh 186" at bounding box center [274, 257] width 86 height 15
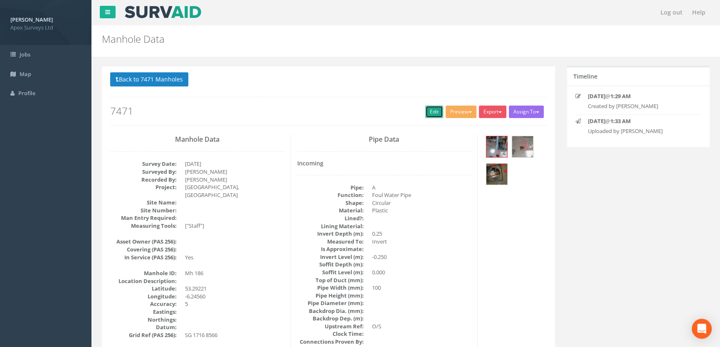
click at [426, 109] on link "Edit" at bounding box center [434, 112] width 18 height 12
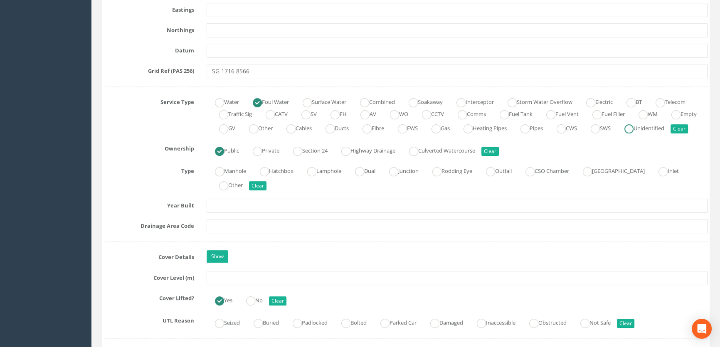
scroll to position [529, 0]
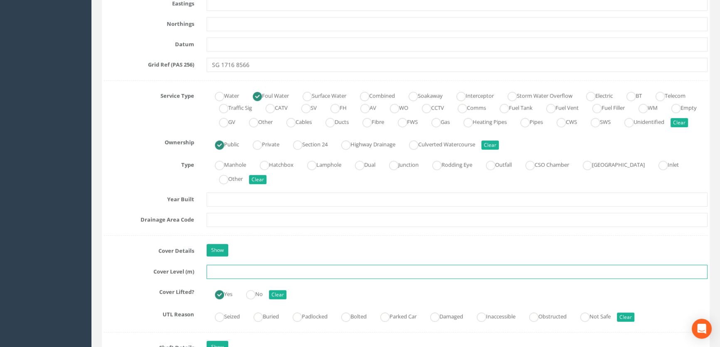
click at [220, 279] on input "text" at bounding box center [457, 272] width 501 height 14
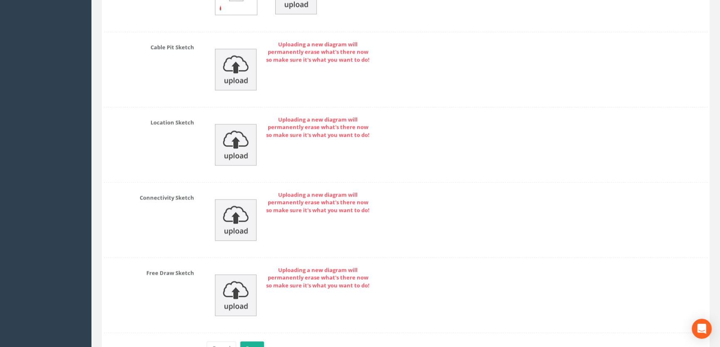
scroll to position [1904, 0]
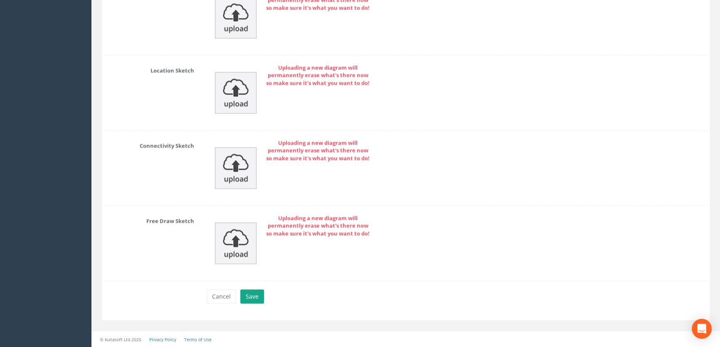
type input "46.66"
click at [252, 298] on button "Save" at bounding box center [252, 296] width 24 height 14
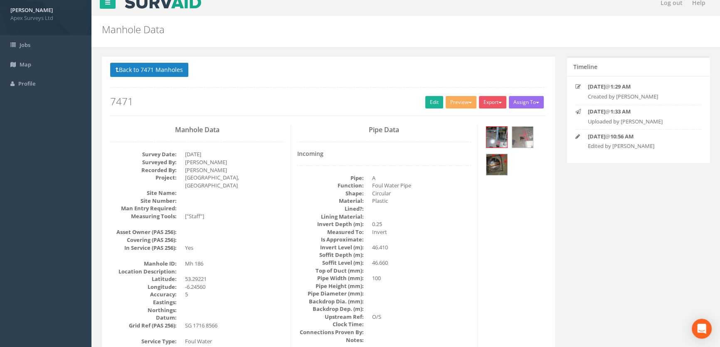
scroll to position [0, 0]
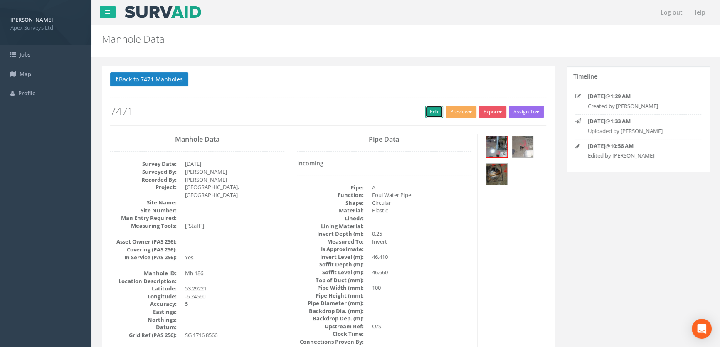
click at [429, 109] on link "Edit" at bounding box center [434, 112] width 18 height 12
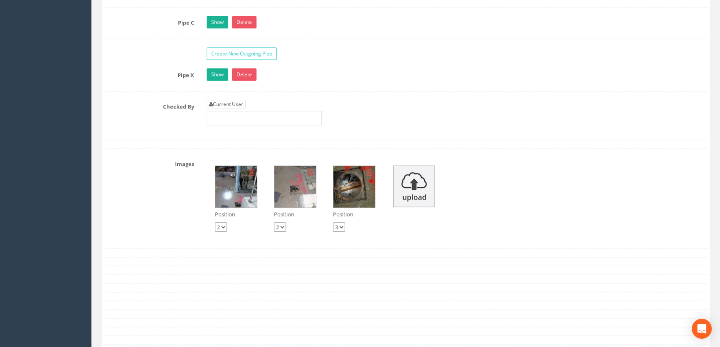
scroll to position [1436, 0]
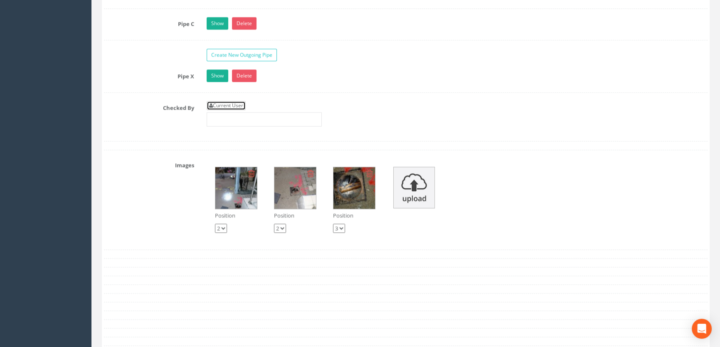
click at [237, 110] on link "Current User" at bounding box center [226, 105] width 39 height 9
type input "[PERSON_NAME]"
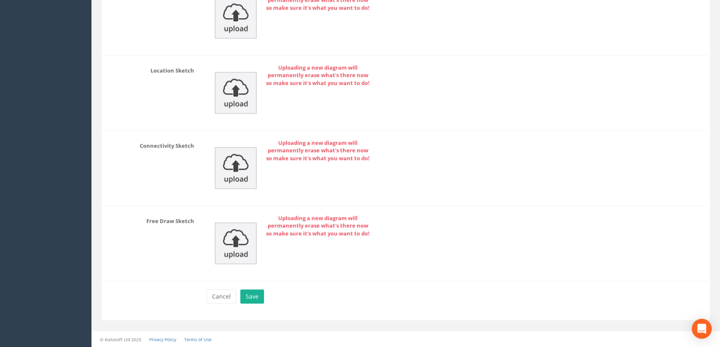
scroll to position [1904, 0]
click at [256, 295] on button "Save" at bounding box center [252, 296] width 24 height 14
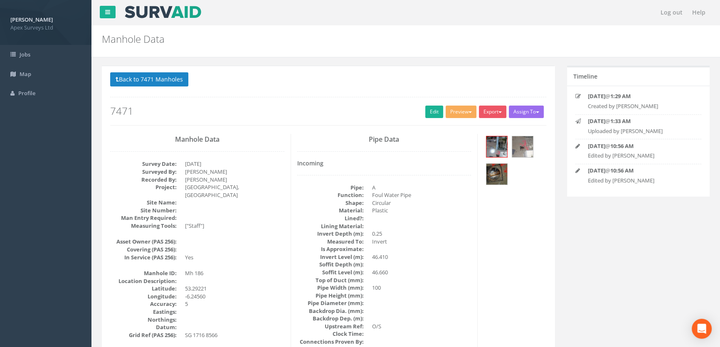
scroll to position [0, 0]
click at [138, 79] on button "Back to 7471 Manholes" at bounding box center [149, 79] width 78 height 14
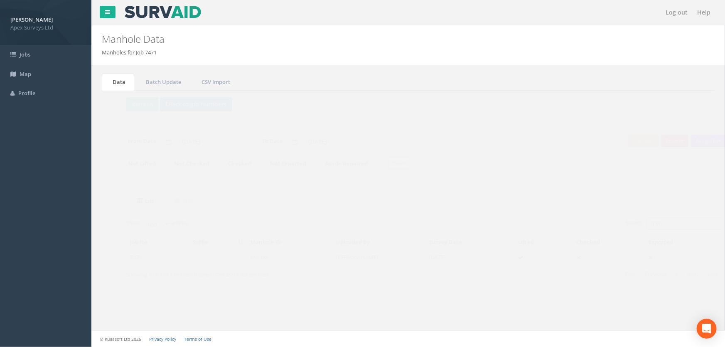
drag, startPoint x: 654, startPoint y: 222, endPoint x: 612, endPoint y: 221, distance: 41.6
click at [612, 221] on label "Search: 186" at bounding box center [658, 223] width 97 height 12
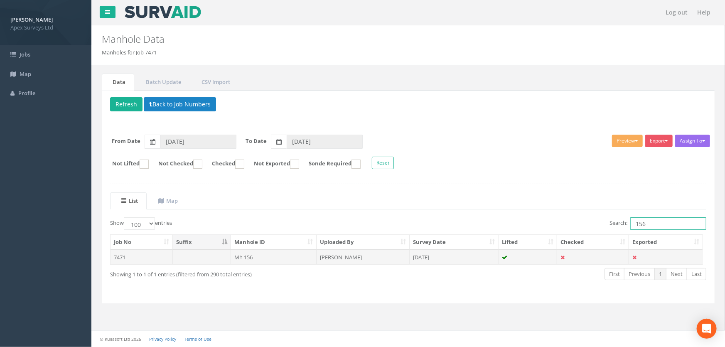
type input "156"
click at [237, 256] on td "Mh 156" at bounding box center [274, 257] width 86 height 15
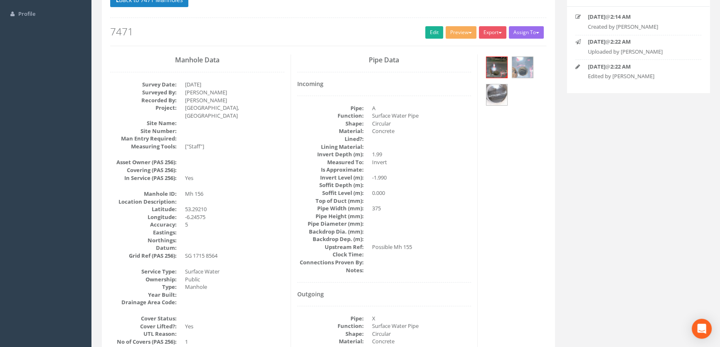
scroll to position [65, 0]
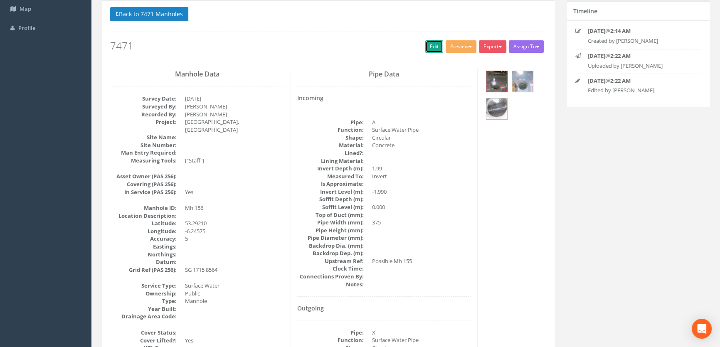
click at [428, 45] on link "Edit" at bounding box center [434, 46] width 18 height 12
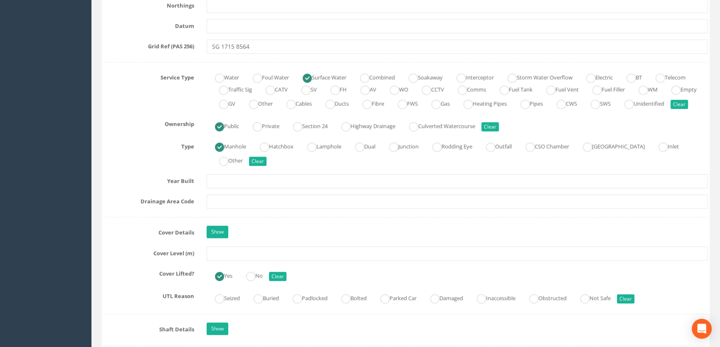
scroll to position [594, 0]
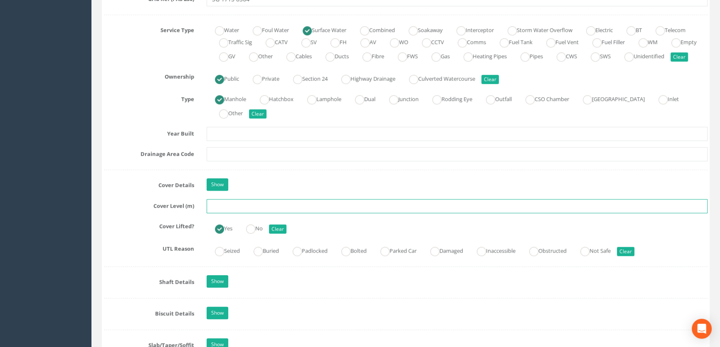
click at [229, 213] on input "text" at bounding box center [457, 206] width 501 height 14
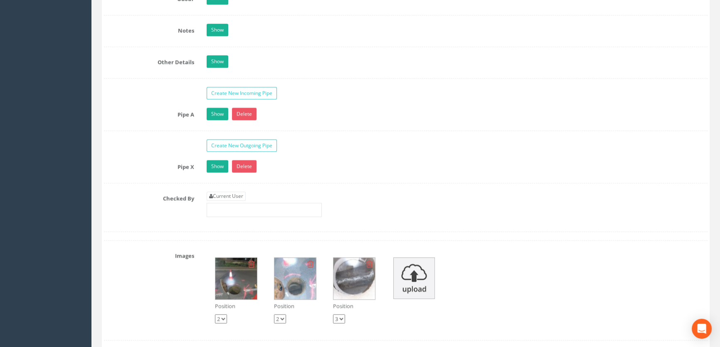
scroll to position [1388, 0]
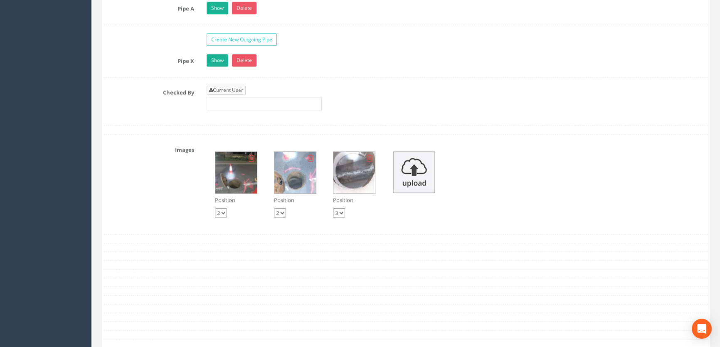
type input "46.45"
click at [220, 95] on link "Current User" at bounding box center [226, 90] width 39 height 9
type input "[PERSON_NAME]"
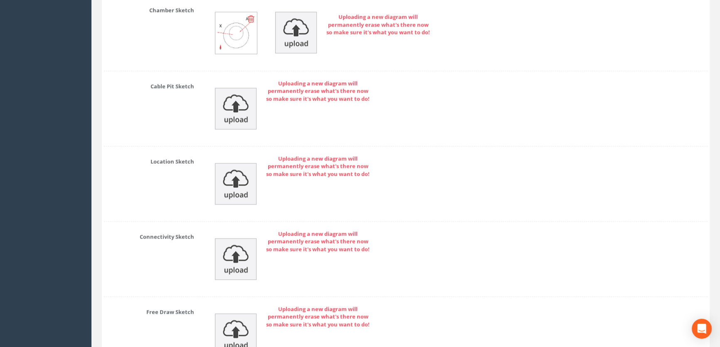
scroll to position [1841, 0]
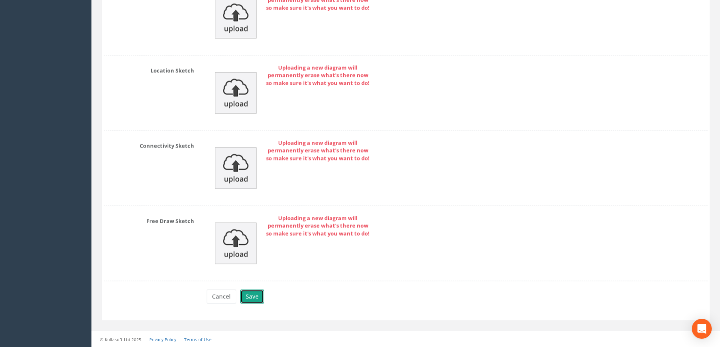
click at [251, 295] on button "Save" at bounding box center [252, 296] width 24 height 14
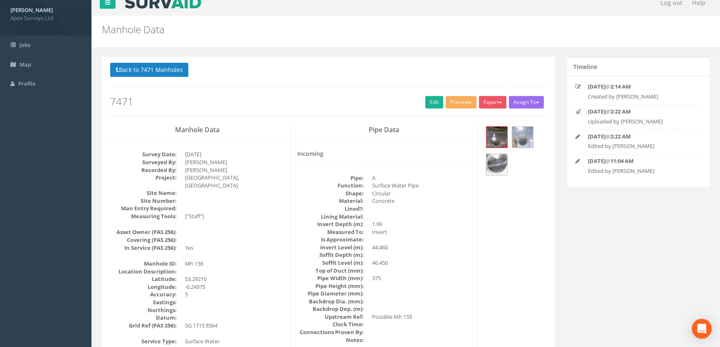
scroll to position [0, 0]
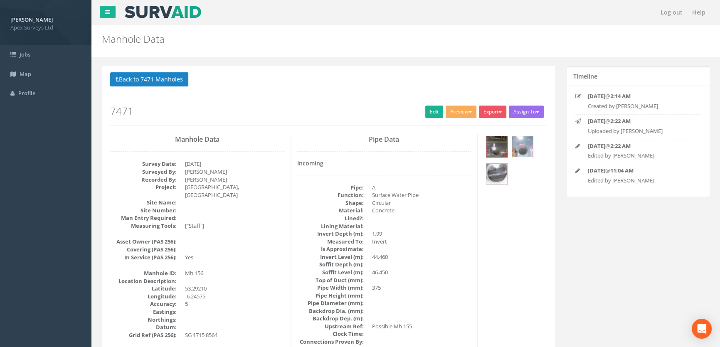
click at [522, 144] on img at bounding box center [522, 146] width 21 height 21
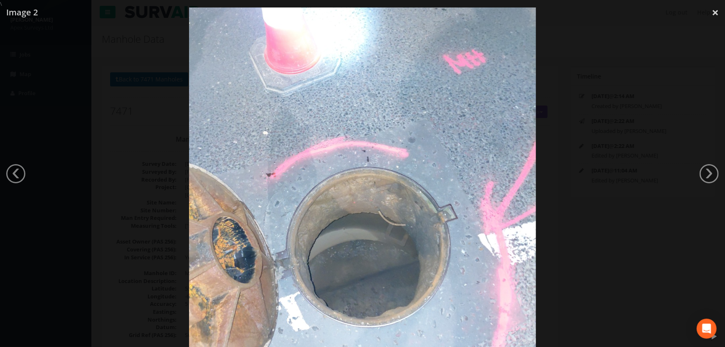
click at [428, 133] on img at bounding box center [362, 181] width 347 height 463
click at [142, 145] on div at bounding box center [362, 181] width 725 height 347
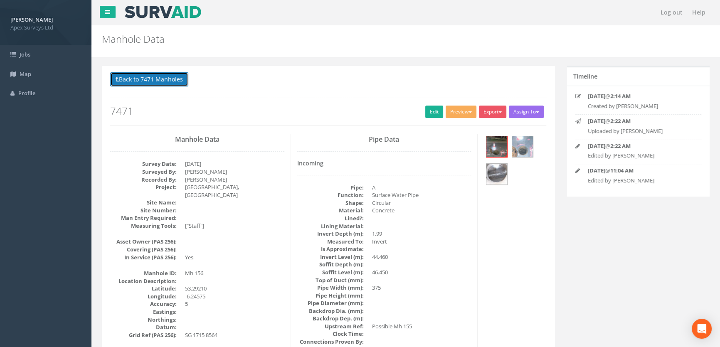
click at [147, 76] on button "Back to 7471 Manholes" at bounding box center [149, 79] width 78 height 14
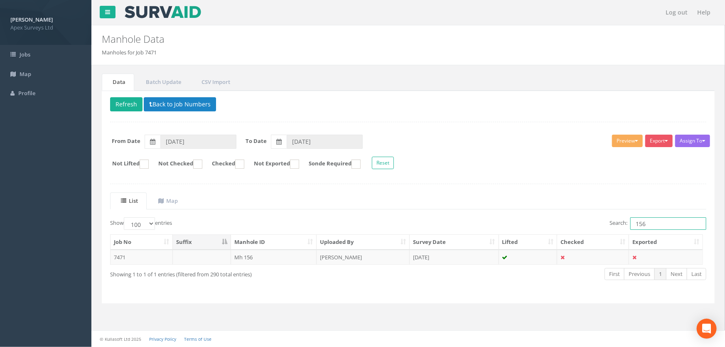
click at [652, 220] on input "156" at bounding box center [669, 223] width 76 height 12
type input "155"
click at [248, 257] on td "Mh 155" at bounding box center [274, 257] width 86 height 15
